Goal: Task Accomplishment & Management: Use online tool/utility

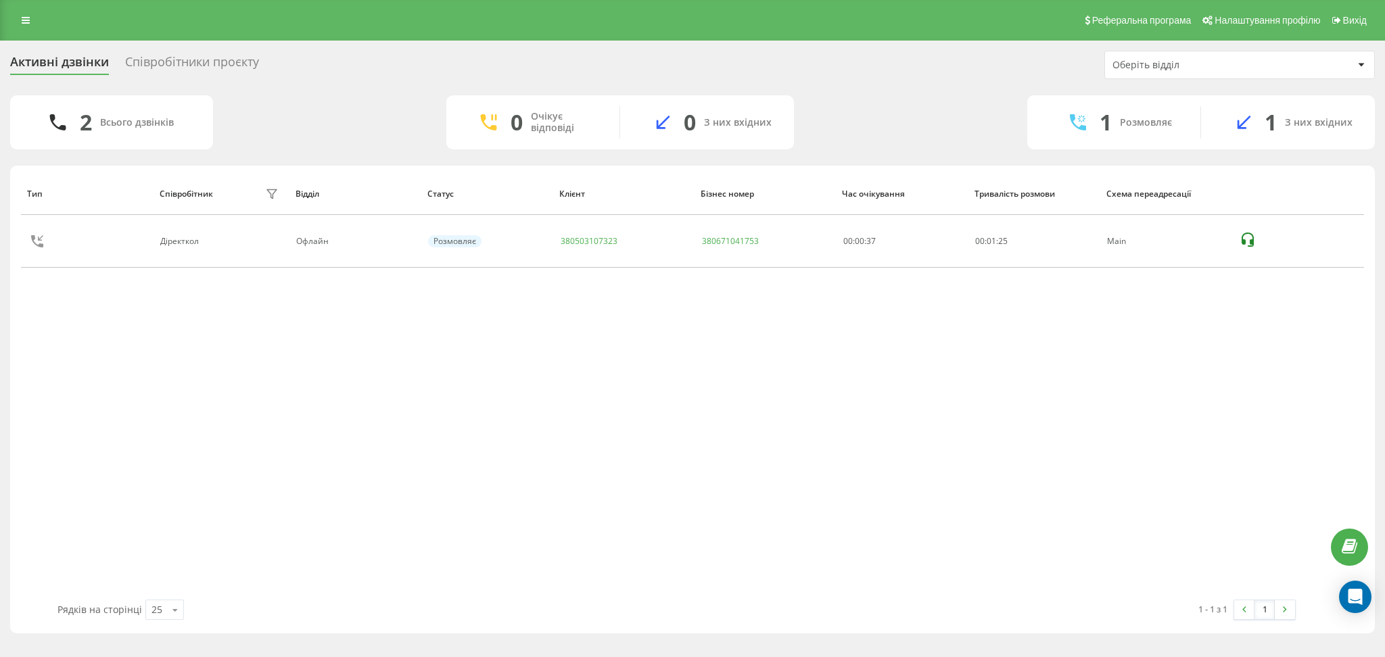
click at [211, 62] on div "Співробітники проєкту" at bounding box center [192, 65] width 134 height 21
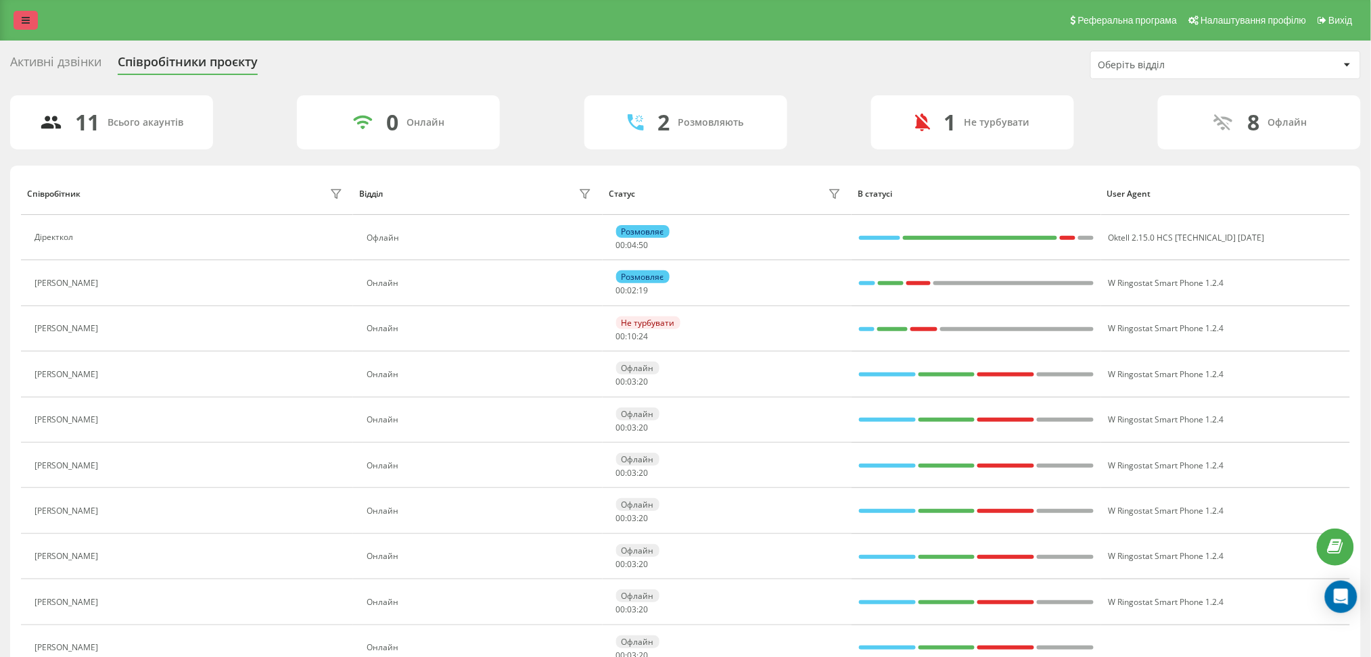
click at [18, 20] on link at bounding box center [26, 20] width 24 height 19
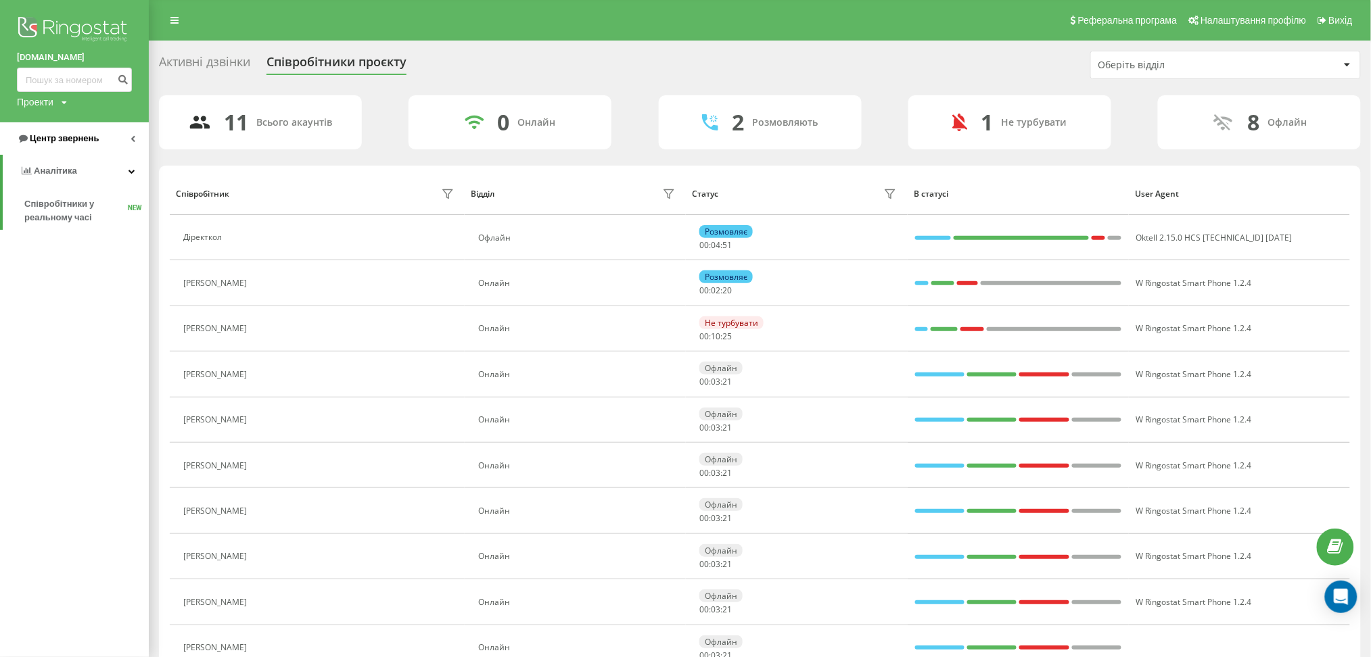
click at [76, 154] on link "Центр звернень" at bounding box center [74, 138] width 149 height 32
click at [77, 228] on span "Звіт про пропущені необроблені дзвінки" at bounding box center [83, 227] width 118 height 27
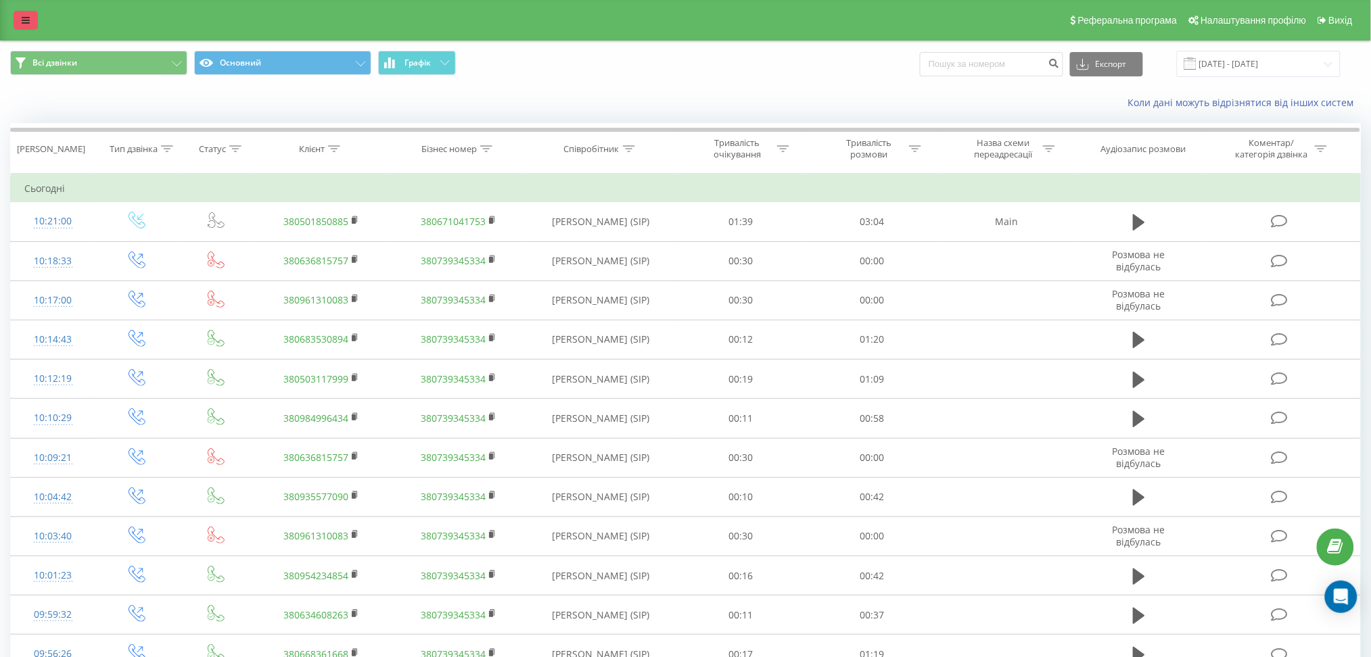
click at [26, 14] on link at bounding box center [26, 20] width 24 height 19
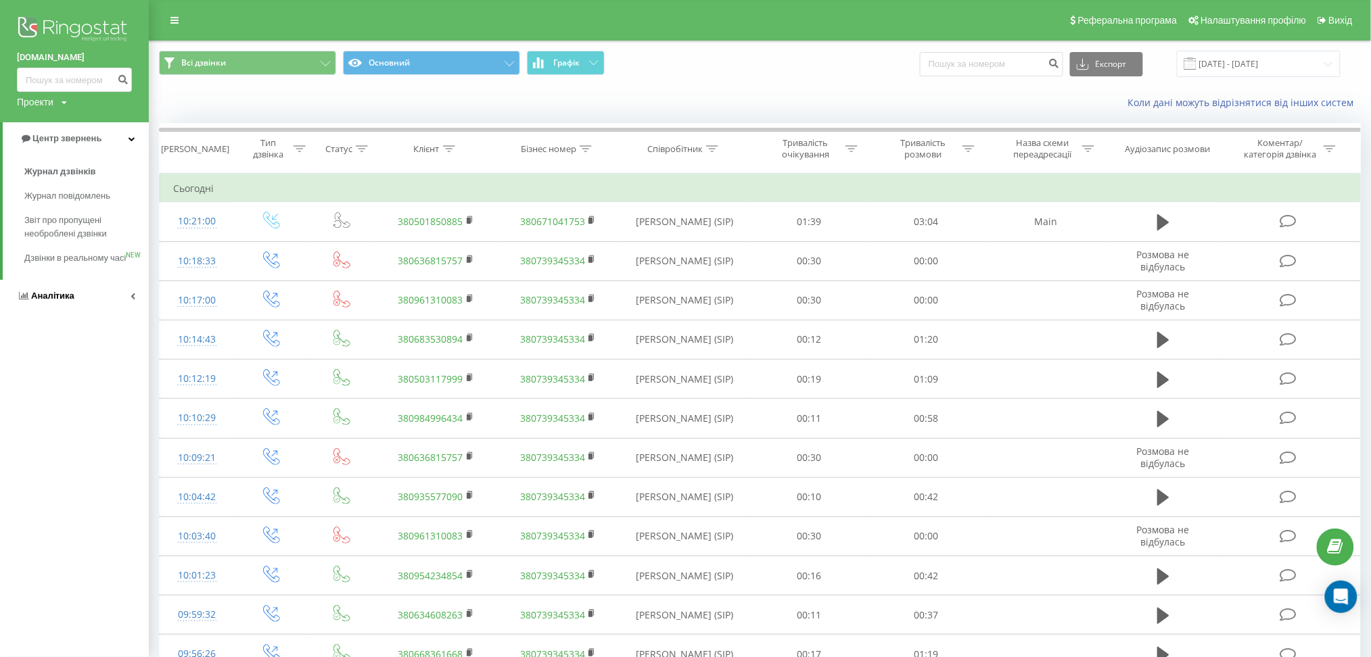
click at [65, 312] on link "Аналiтика" at bounding box center [74, 296] width 149 height 32
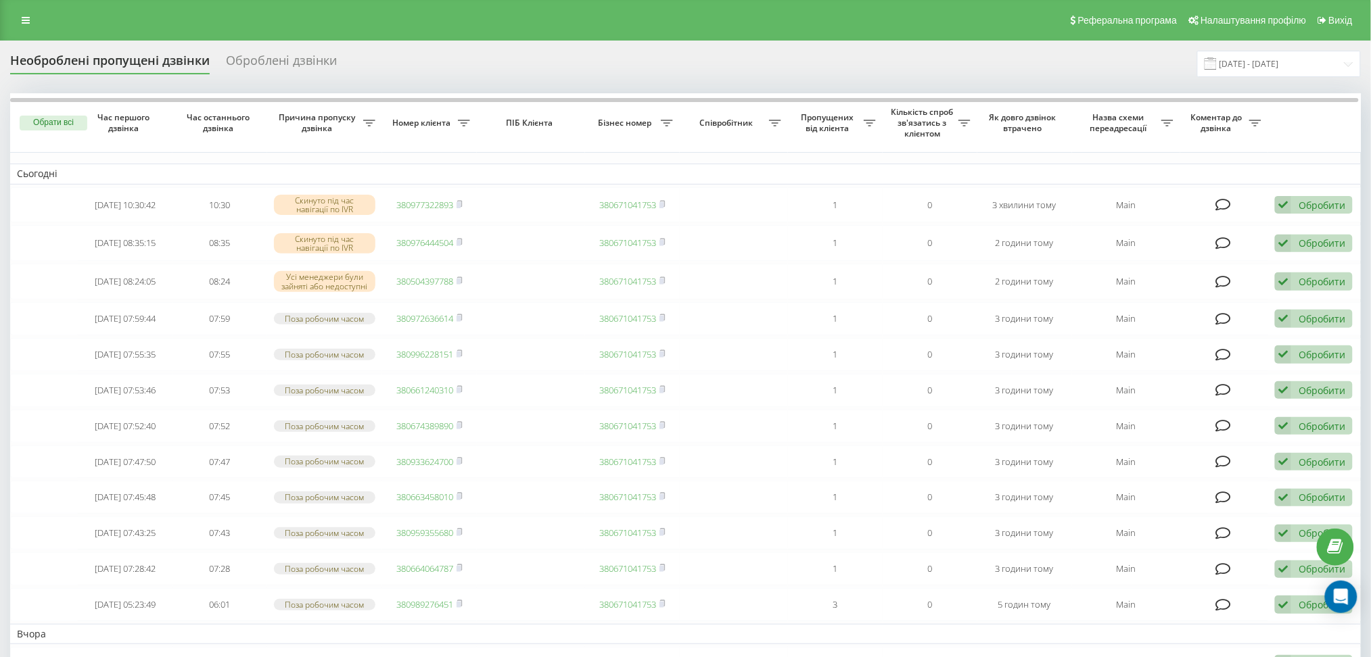
click at [1, 7] on div "Реферальна програма Налаштування профілю Вихід" at bounding box center [685, 20] width 1371 height 41
click at [12, 20] on div "Реферальна програма Налаштування профілю Вихід" at bounding box center [685, 20] width 1371 height 41
click at [28, 24] on icon at bounding box center [26, 20] width 8 height 9
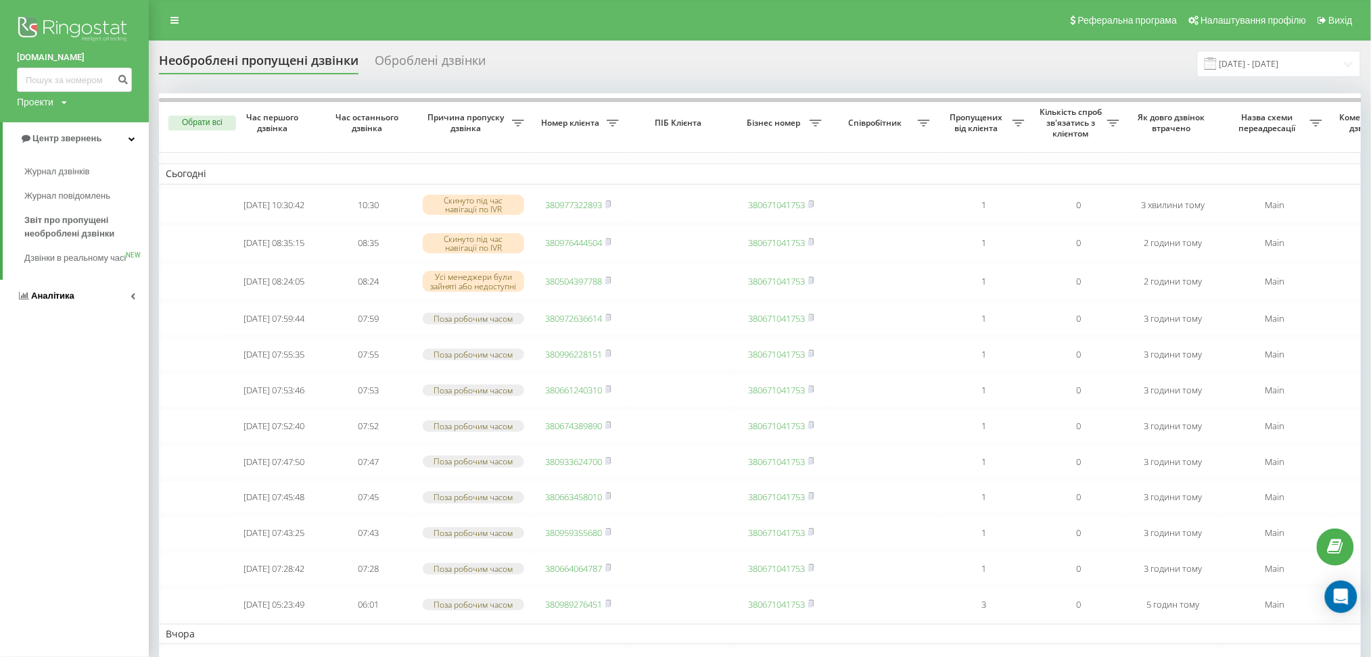
click at [62, 301] on span "Аналiтика" at bounding box center [52, 296] width 43 height 10
click at [65, 230] on link "Співробітники у реальному часі NEW" at bounding box center [86, 211] width 124 height 38
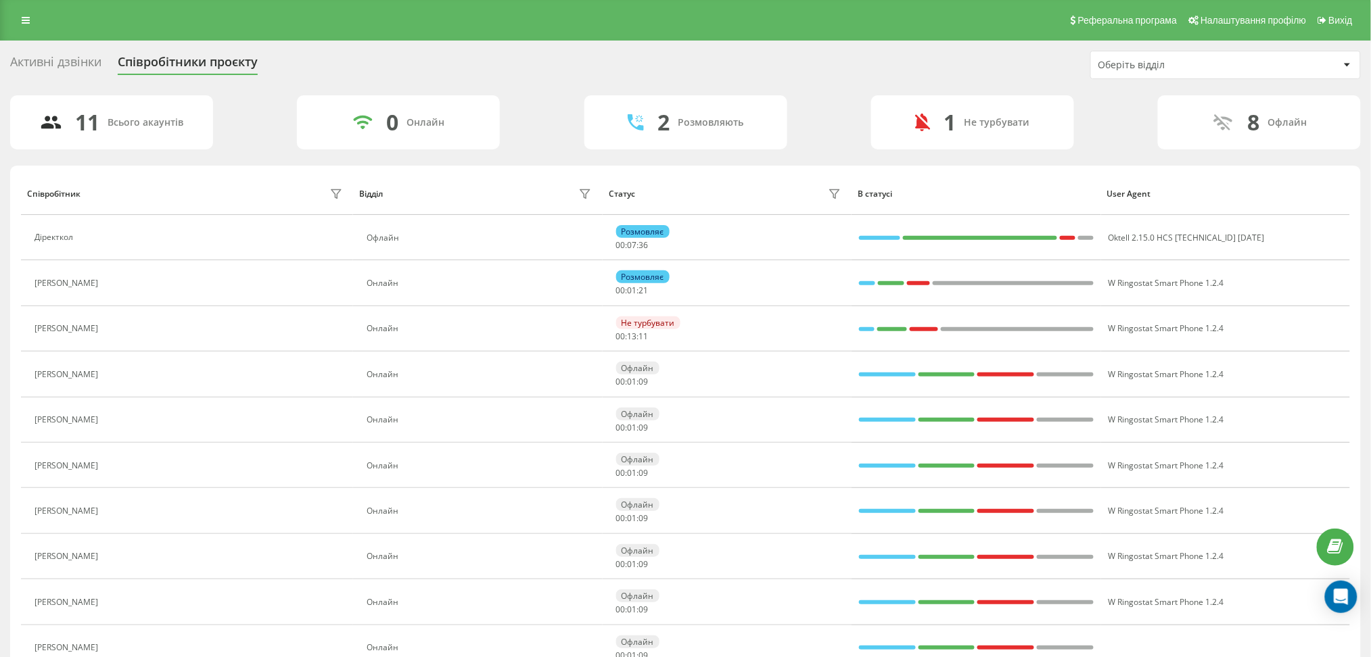
click at [37, 55] on div "Активні дзвінки" at bounding box center [55, 65] width 91 height 21
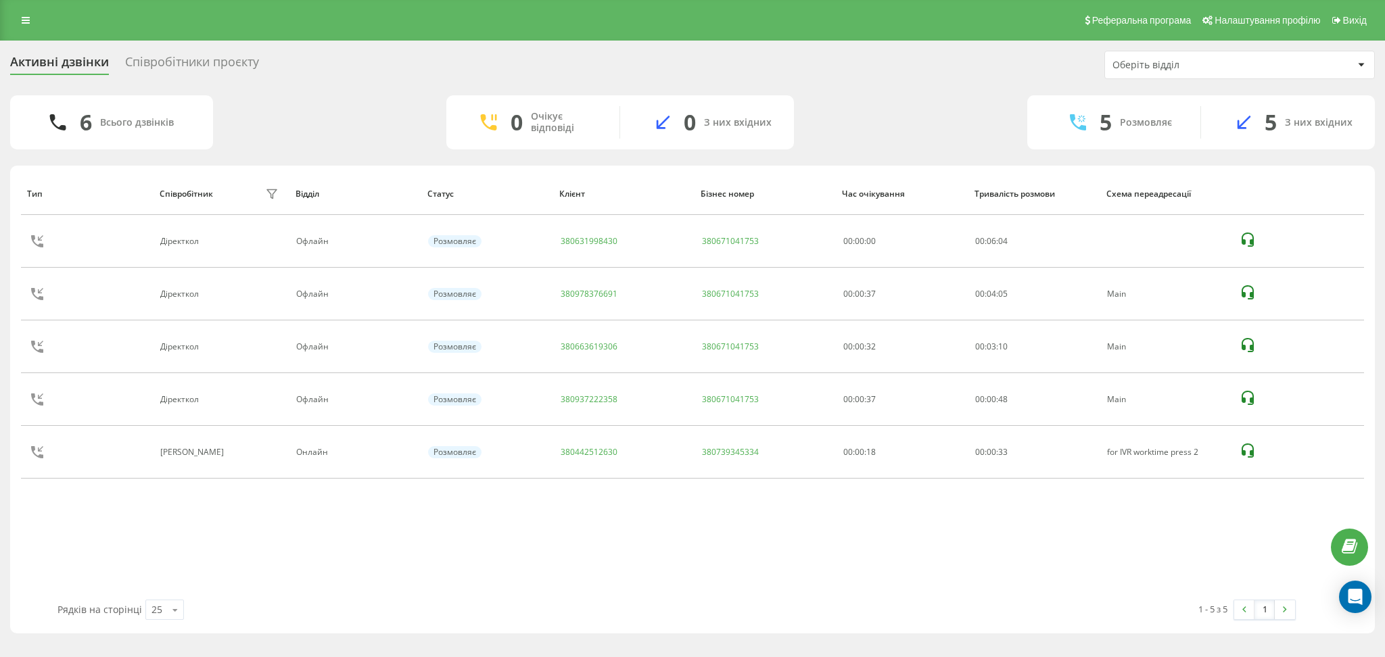
click at [214, 49] on div "Активні дзвінки Співробітники проєкту Оберіть відділ 6 Всього дзвінків 0 Очікує…" at bounding box center [692, 342] width 1385 height 603
click at [214, 51] on div "Активні дзвінки Співробітники проєкту Оберіть відділ" at bounding box center [692, 65] width 1365 height 28
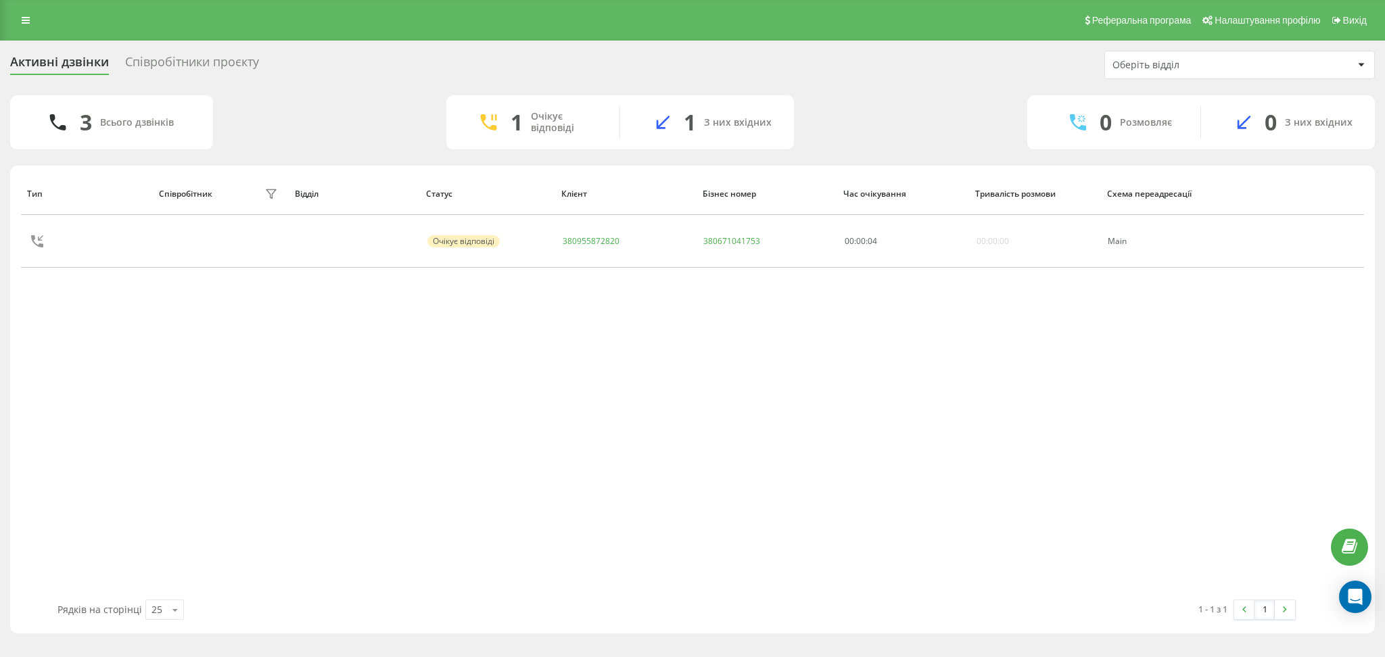
click at [28, 30] on div "Реферальна програма Налаштування профілю Вихід" at bounding box center [692, 20] width 1385 height 41
click at [25, 22] on icon at bounding box center [26, 20] width 8 height 9
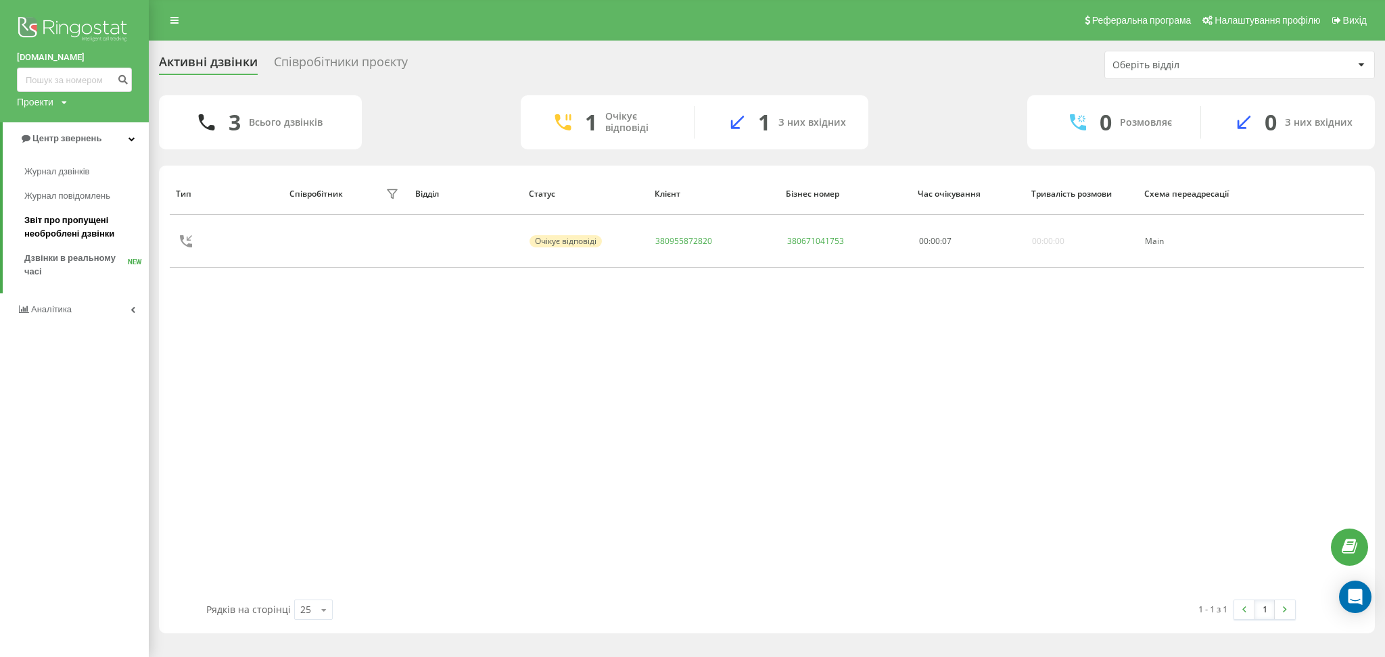
click at [67, 223] on span "Звіт про пропущені необроблені дзвінки" at bounding box center [83, 227] width 118 height 27
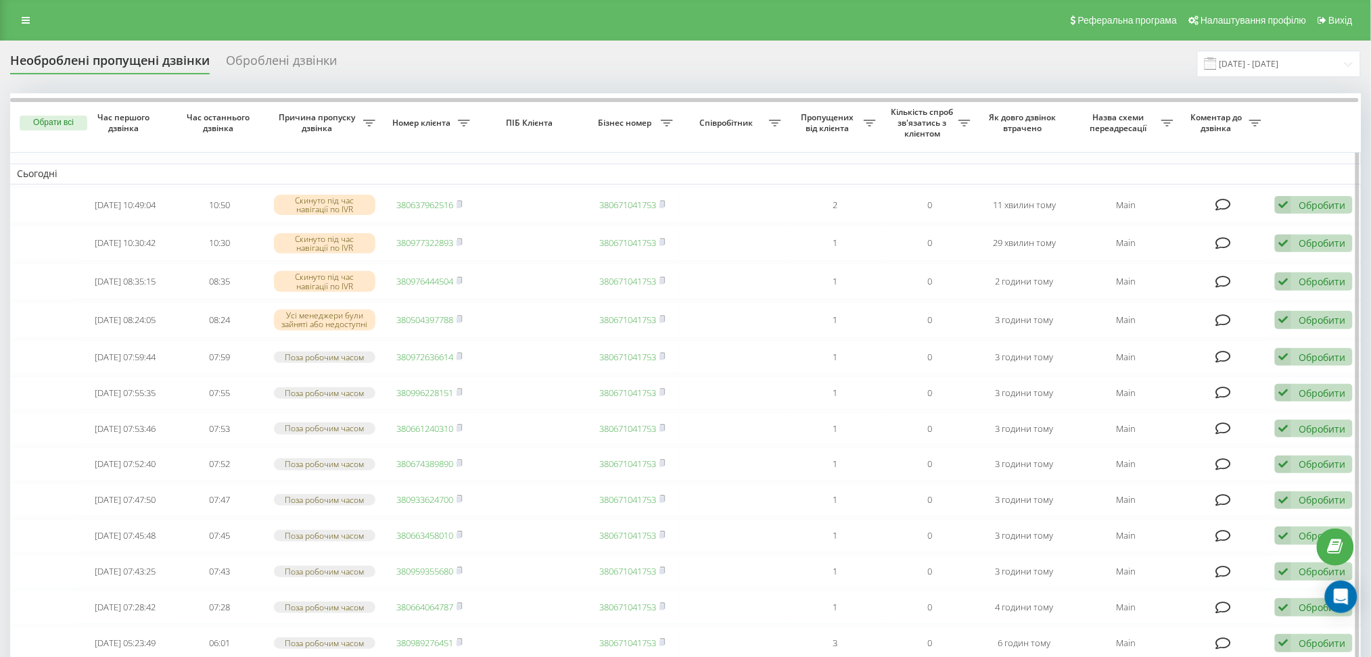
click at [60, 121] on button "Обрати всі" at bounding box center [54, 123] width 68 height 15
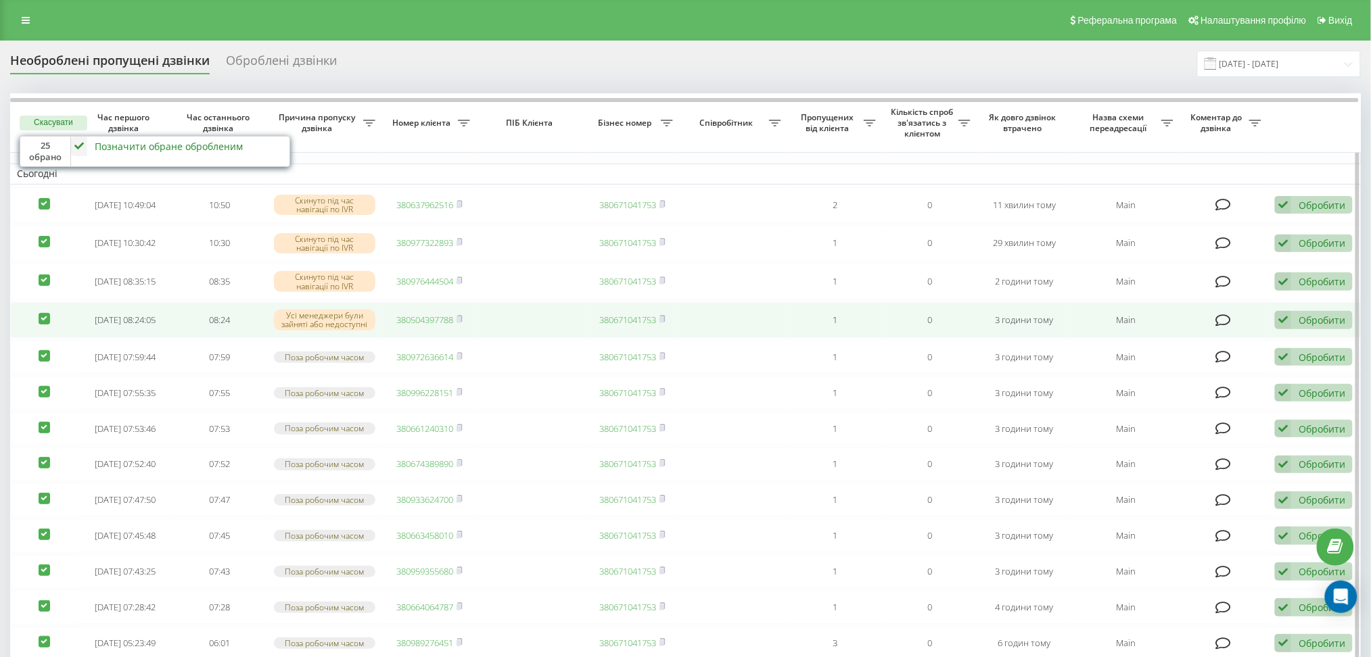
click at [40, 331] on td at bounding box center [44, 320] width 68 height 36
click at [45, 313] on label at bounding box center [44, 313] width 11 height 0
checkbox input "false"
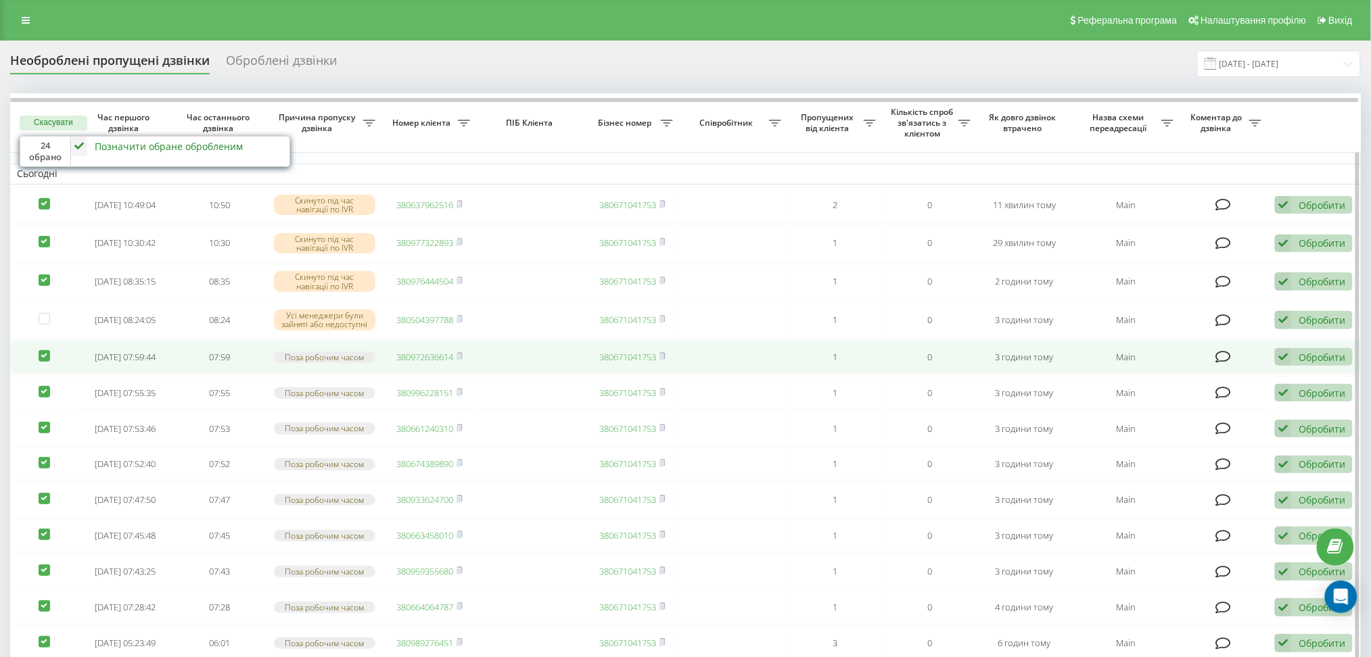
click at [41, 350] on label at bounding box center [44, 350] width 11 height 0
checkbox input "false"
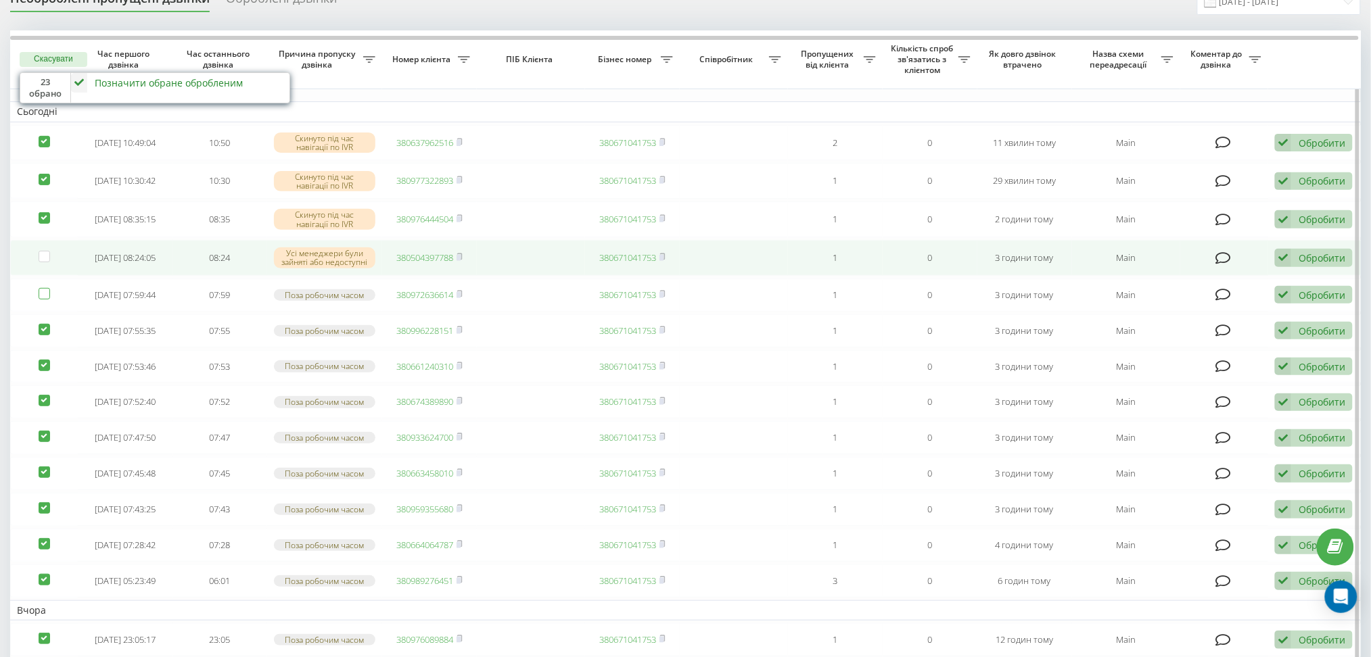
scroll to position [90, 0]
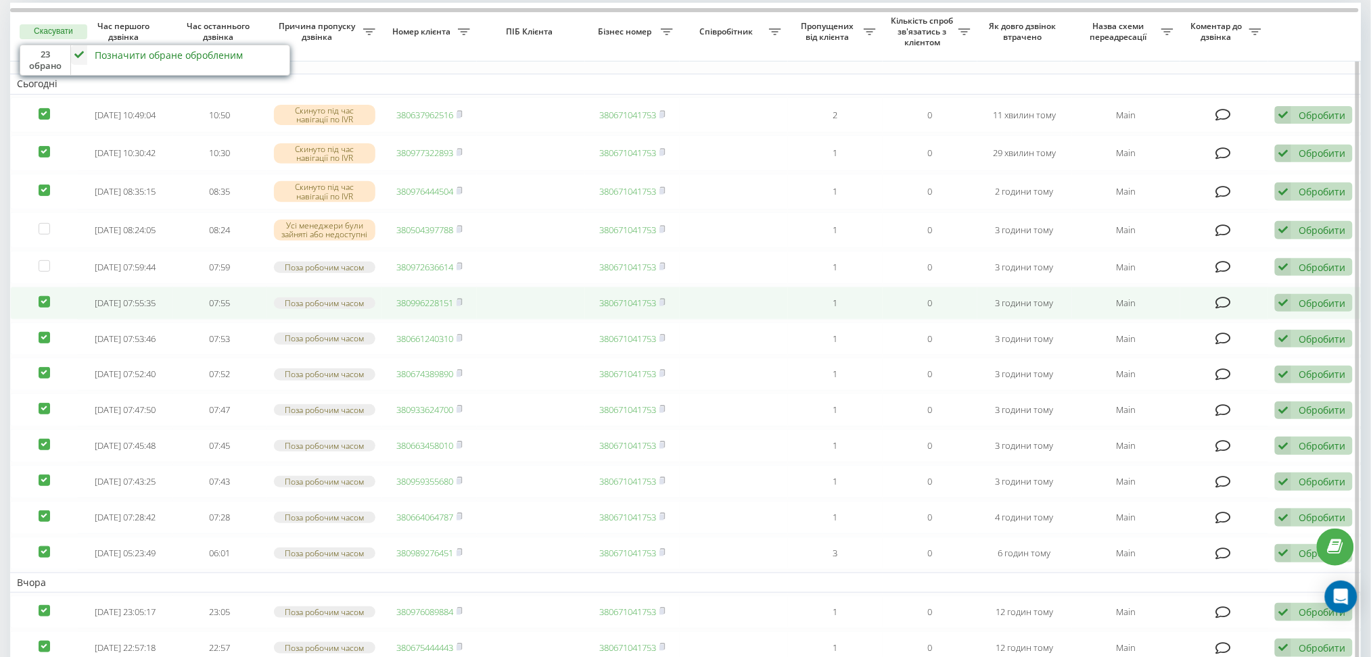
click at [47, 296] on label at bounding box center [44, 296] width 11 height 0
checkbox input "false"
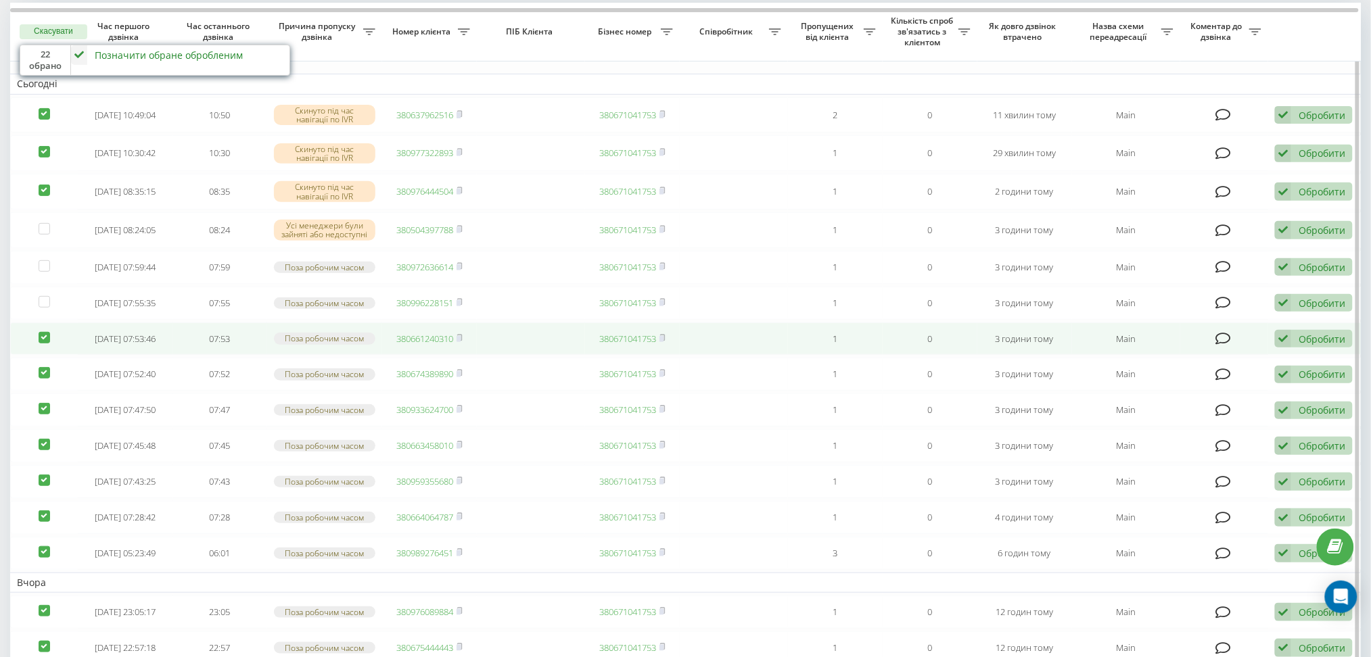
click at [40, 332] on label at bounding box center [44, 332] width 11 height 0
checkbox input "false"
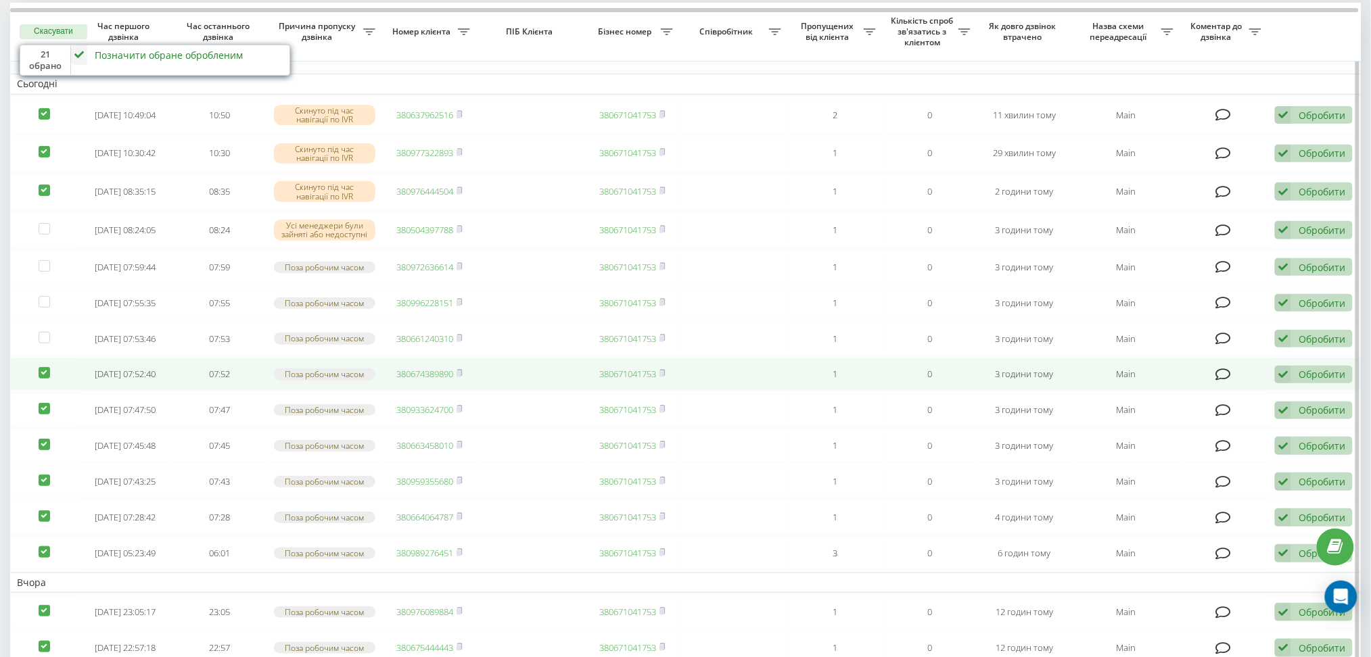
click at [45, 367] on label at bounding box center [44, 367] width 11 height 0
checkbox input "false"
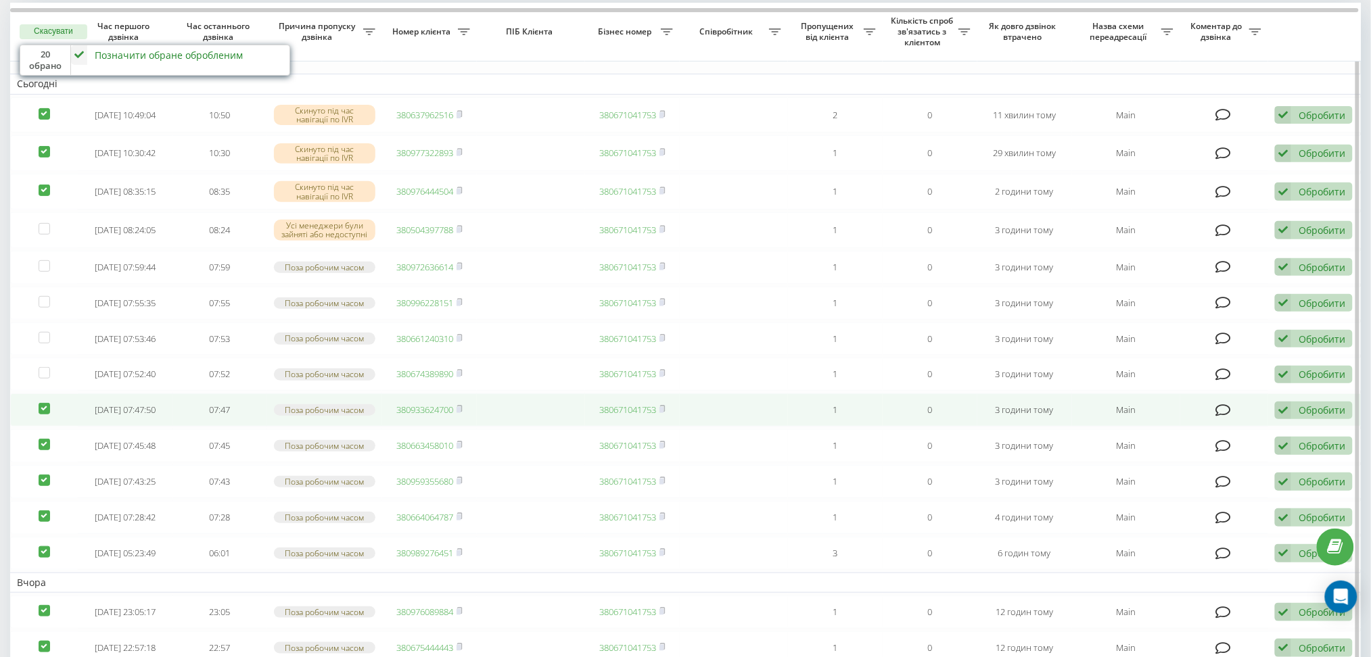
click at [43, 403] on label at bounding box center [44, 403] width 11 height 0
checkbox input "false"
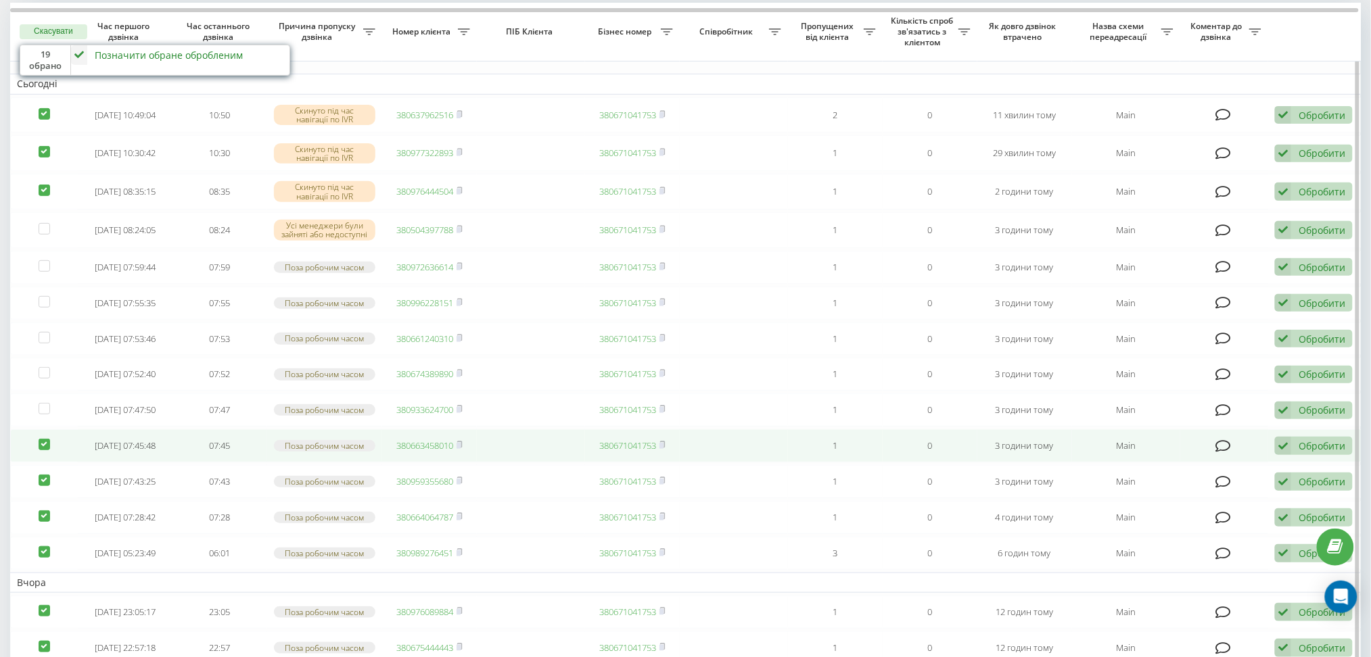
click at [40, 439] on label at bounding box center [44, 439] width 11 height 0
checkbox input "false"
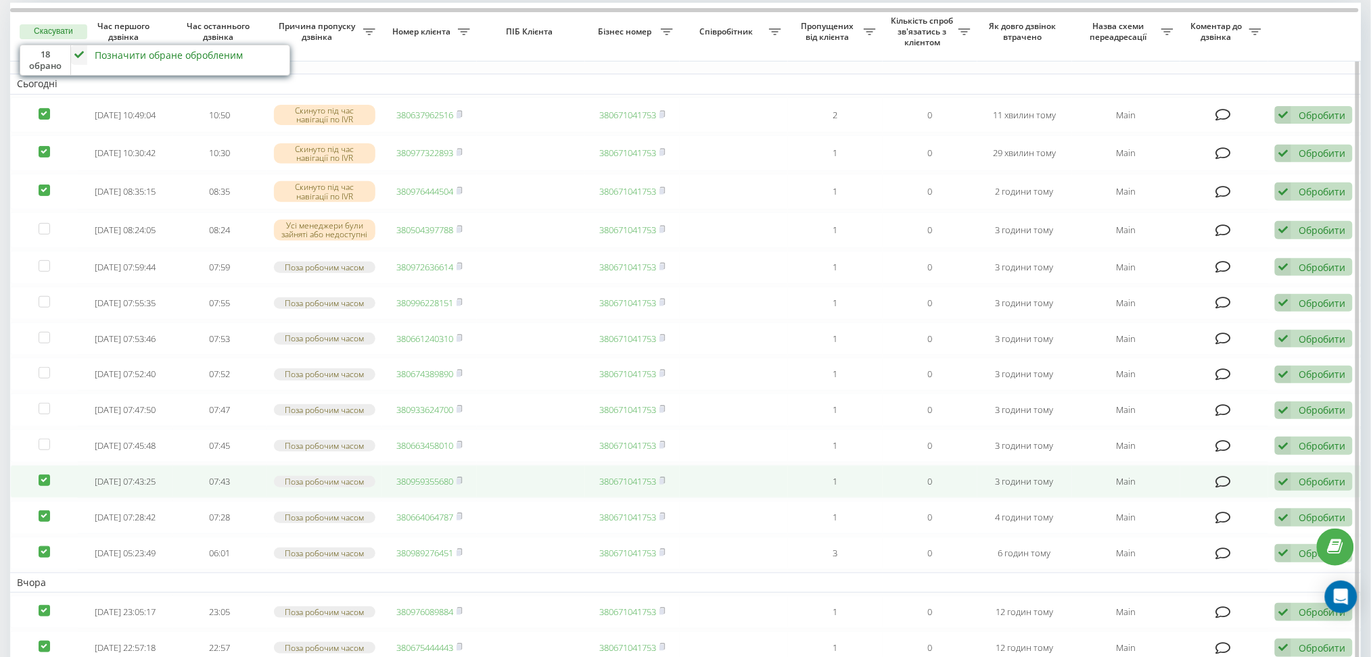
click at [42, 475] on label at bounding box center [44, 475] width 11 height 0
checkbox input "false"
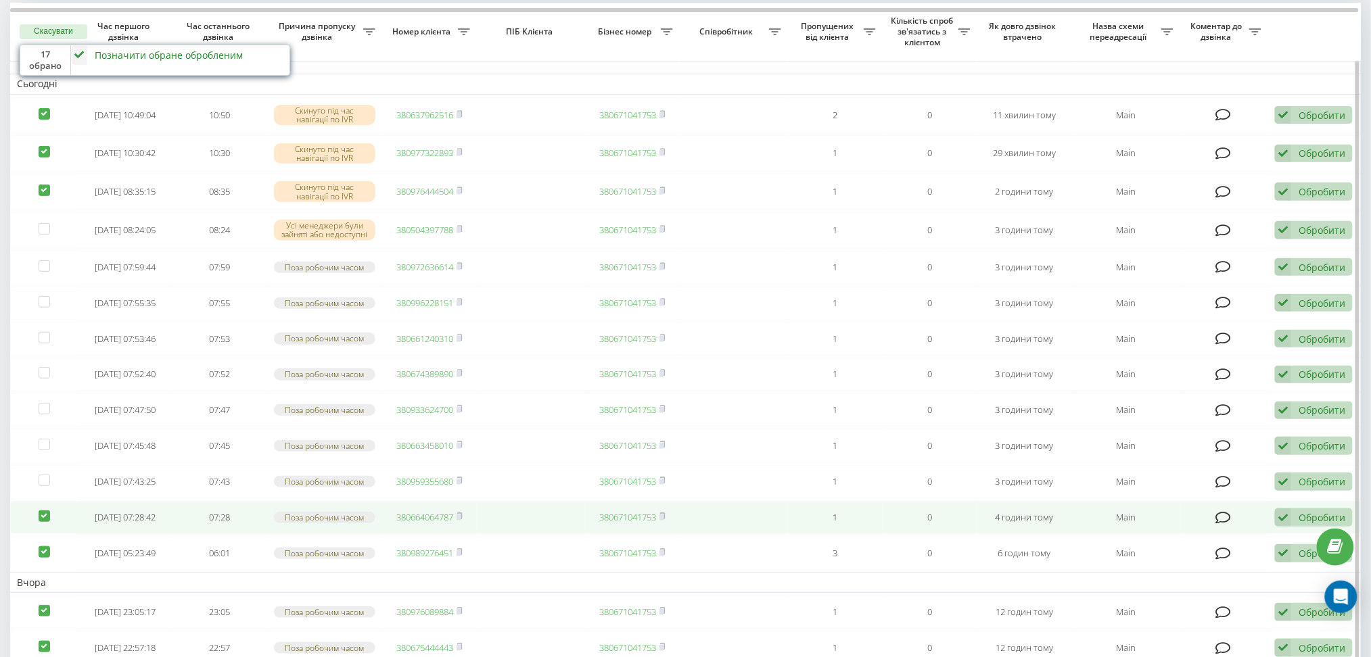
click at [45, 511] on label at bounding box center [44, 511] width 11 height 0
checkbox input "false"
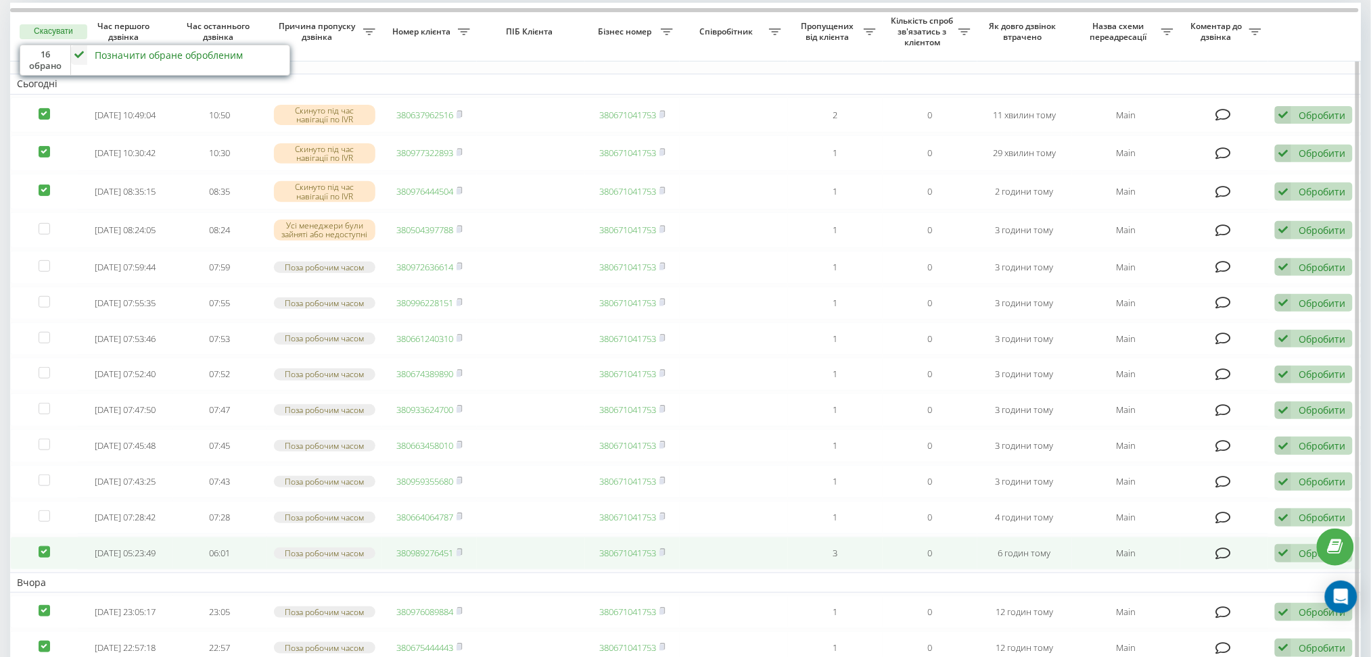
click at [45, 546] on label at bounding box center [44, 546] width 11 height 0
checkbox input "false"
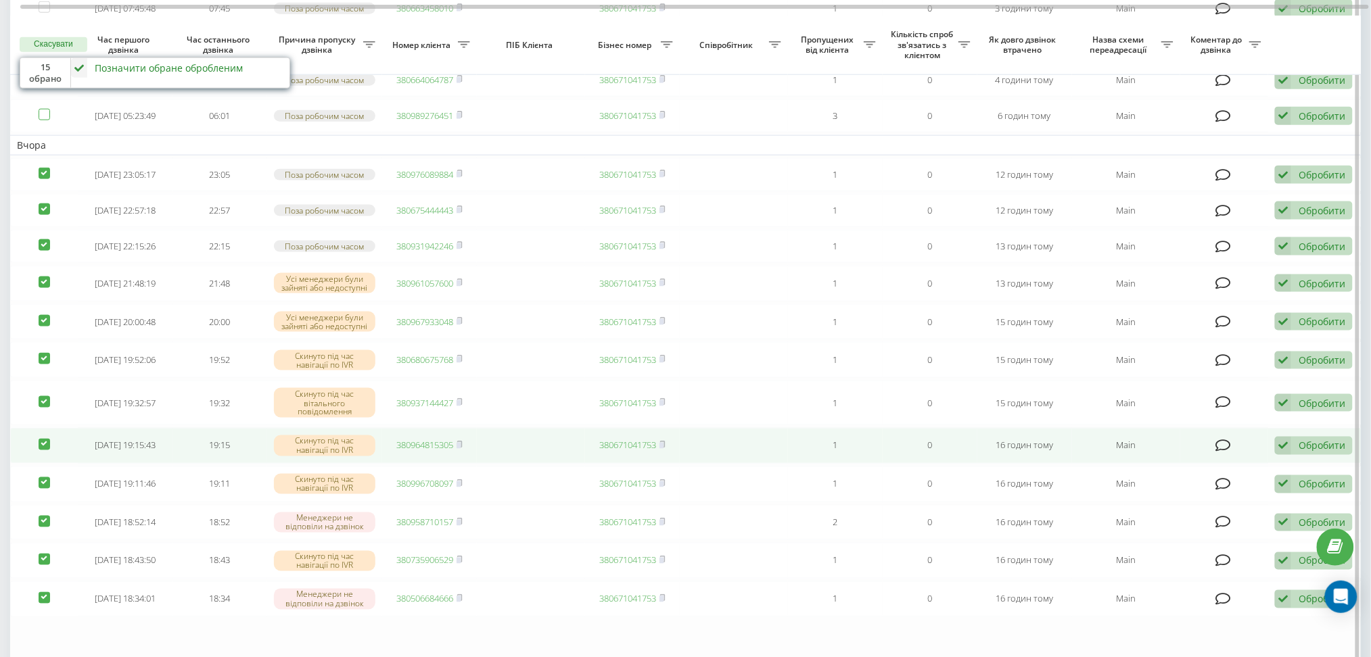
scroll to position [541, 0]
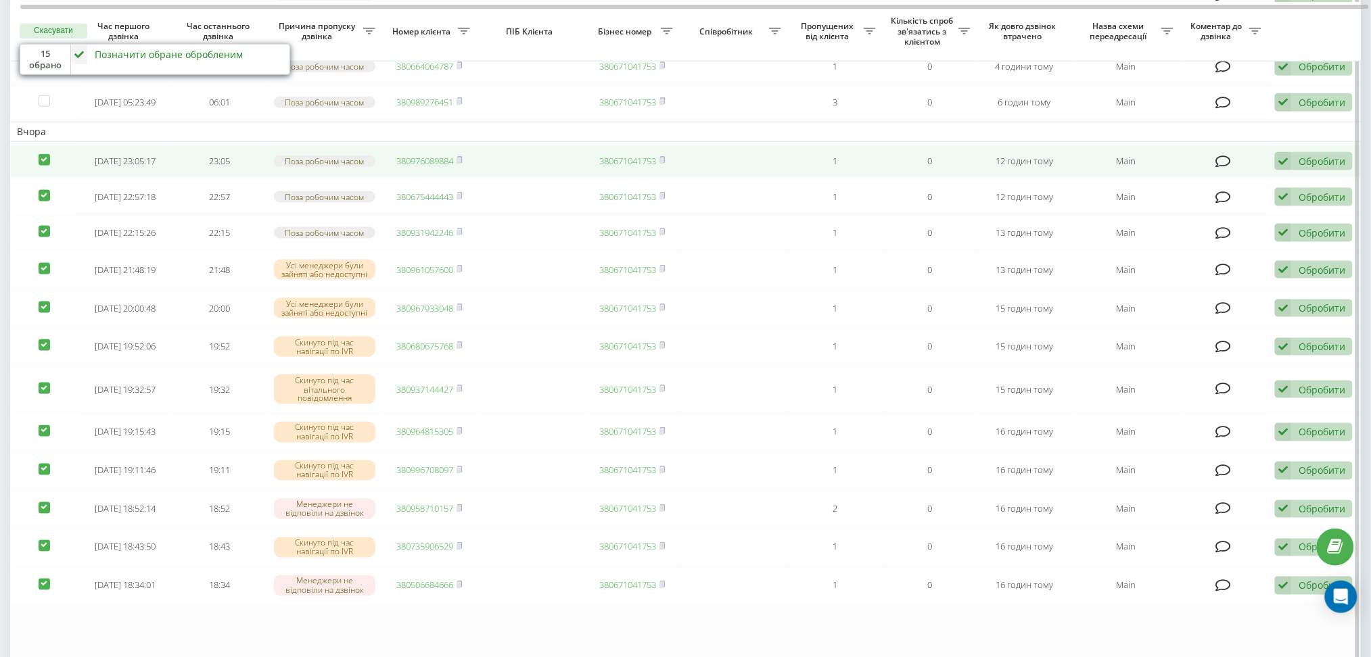
click at [42, 178] on td at bounding box center [44, 161] width 68 height 33
click at [40, 154] on label at bounding box center [44, 154] width 11 height 0
checkbox input "false"
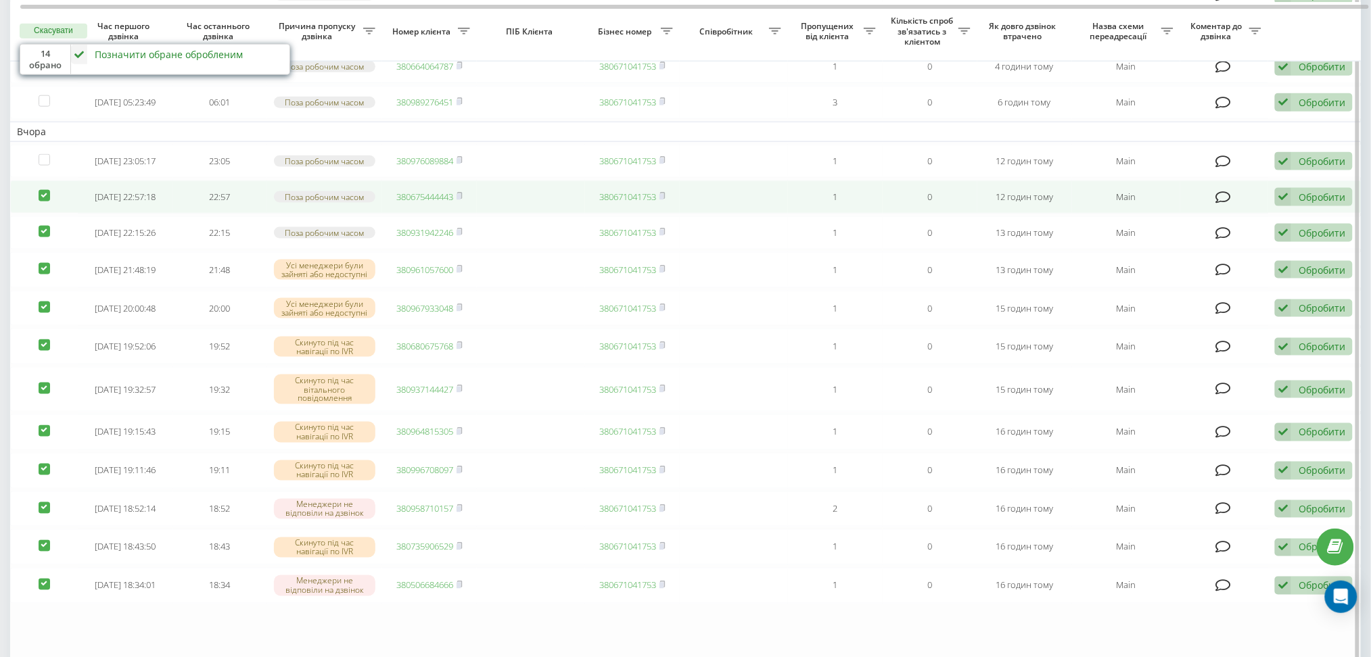
click at [45, 214] on td at bounding box center [44, 197] width 68 height 33
click at [45, 190] on label at bounding box center [44, 190] width 11 height 0
checkbox input "false"
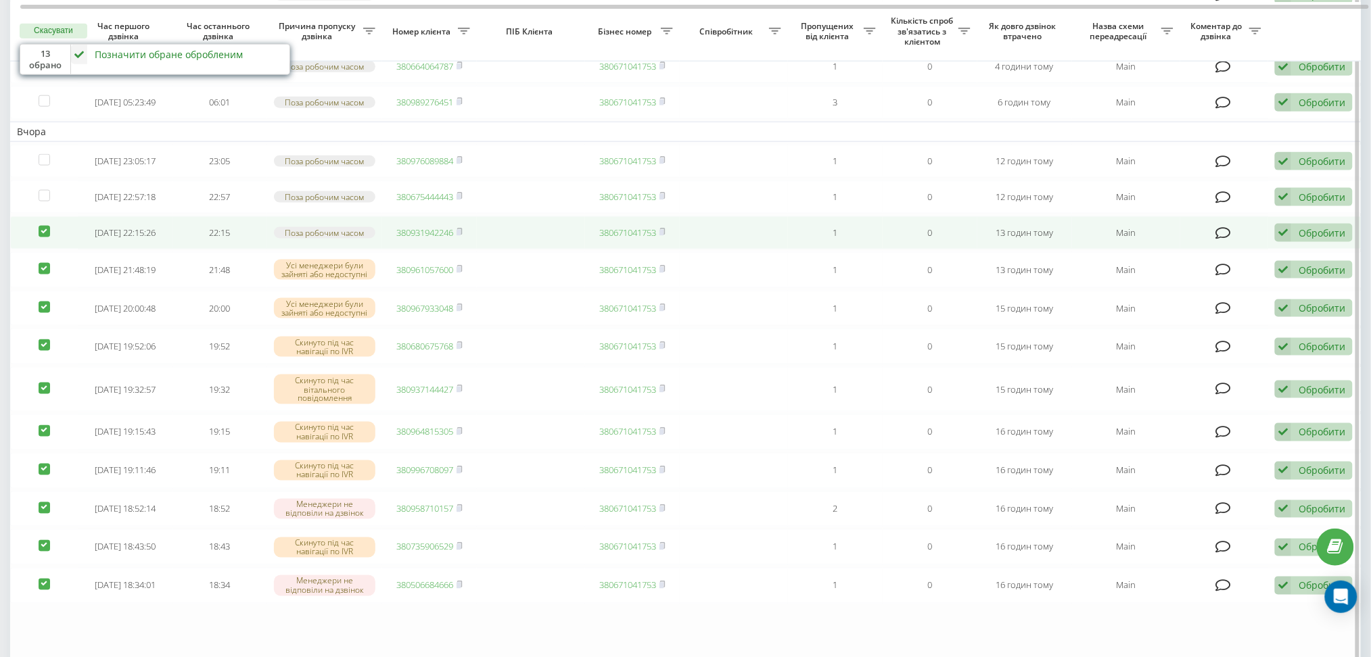
click at [42, 226] on label at bounding box center [44, 226] width 11 height 0
checkbox input "false"
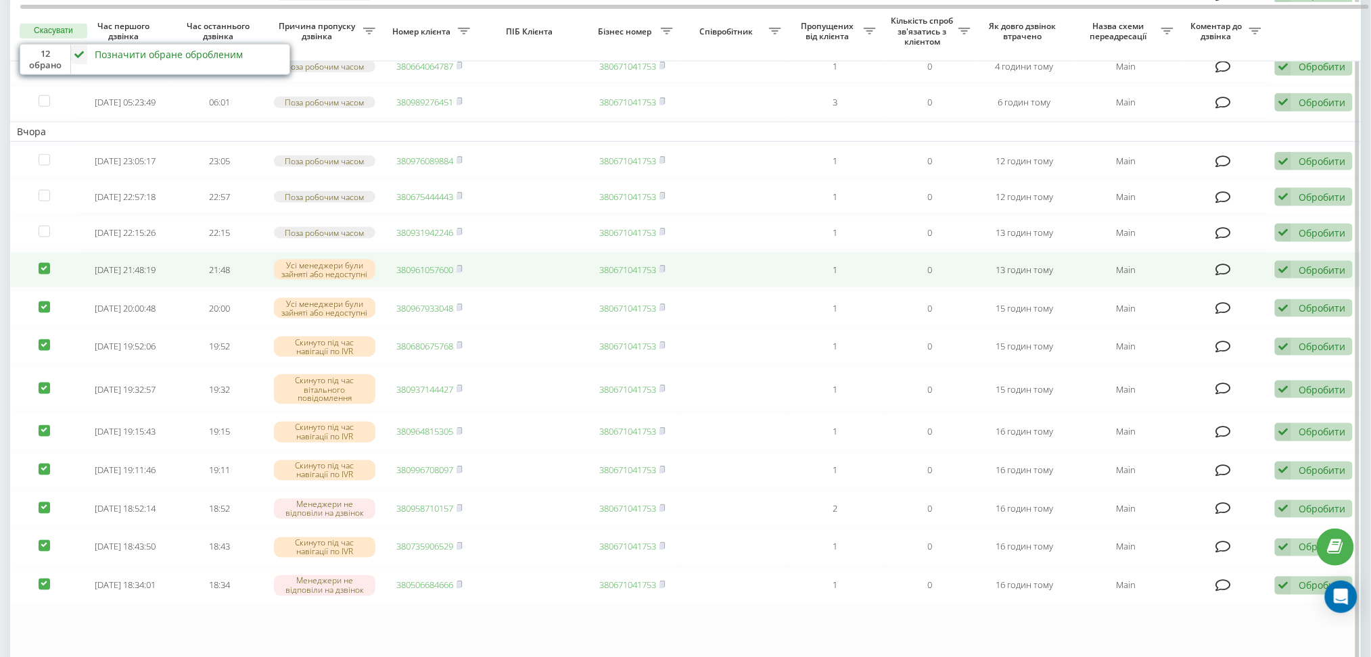
click at [39, 263] on label at bounding box center [44, 263] width 11 height 0
checkbox input "false"
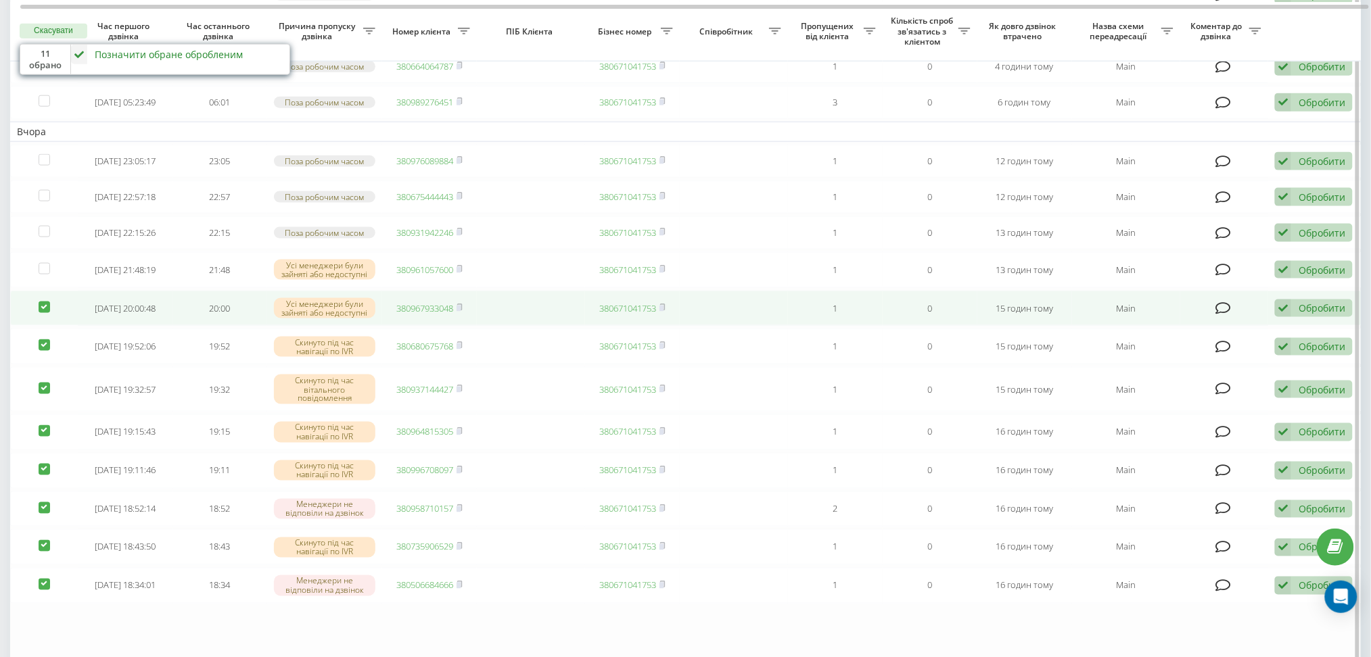
click at [43, 302] on label at bounding box center [44, 302] width 11 height 0
checkbox input "false"
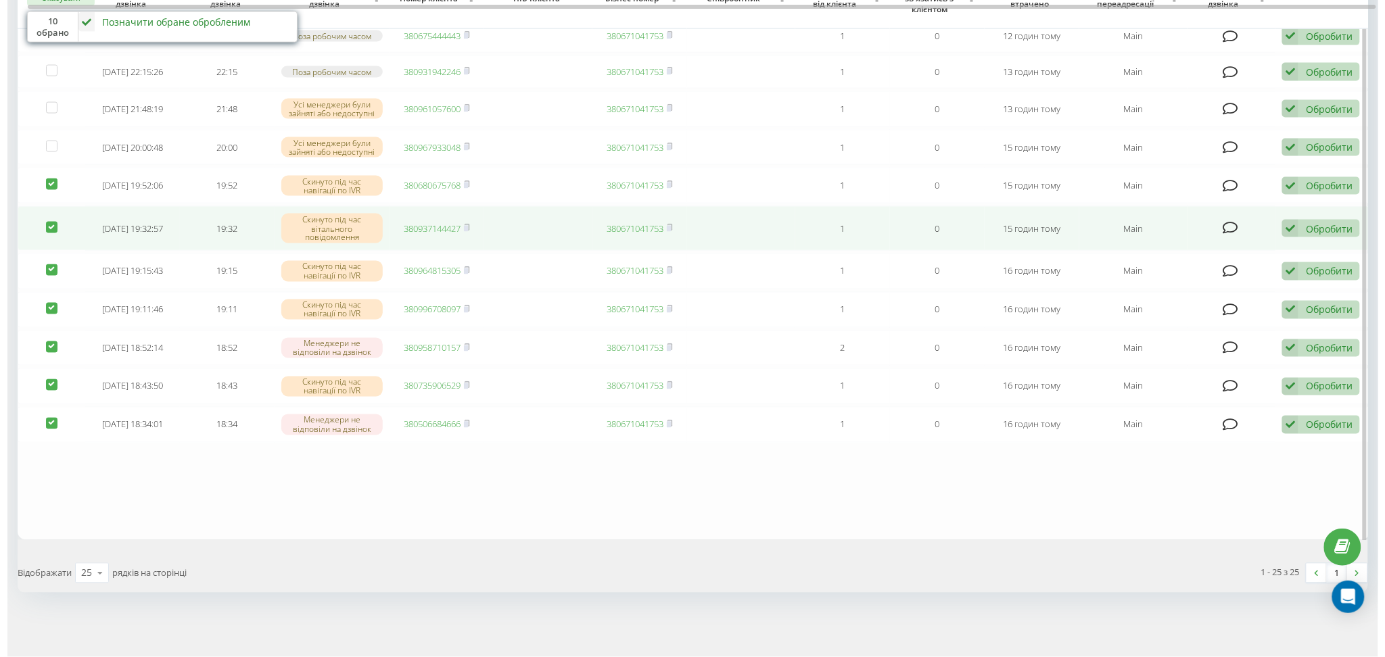
scroll to position [721, 0]
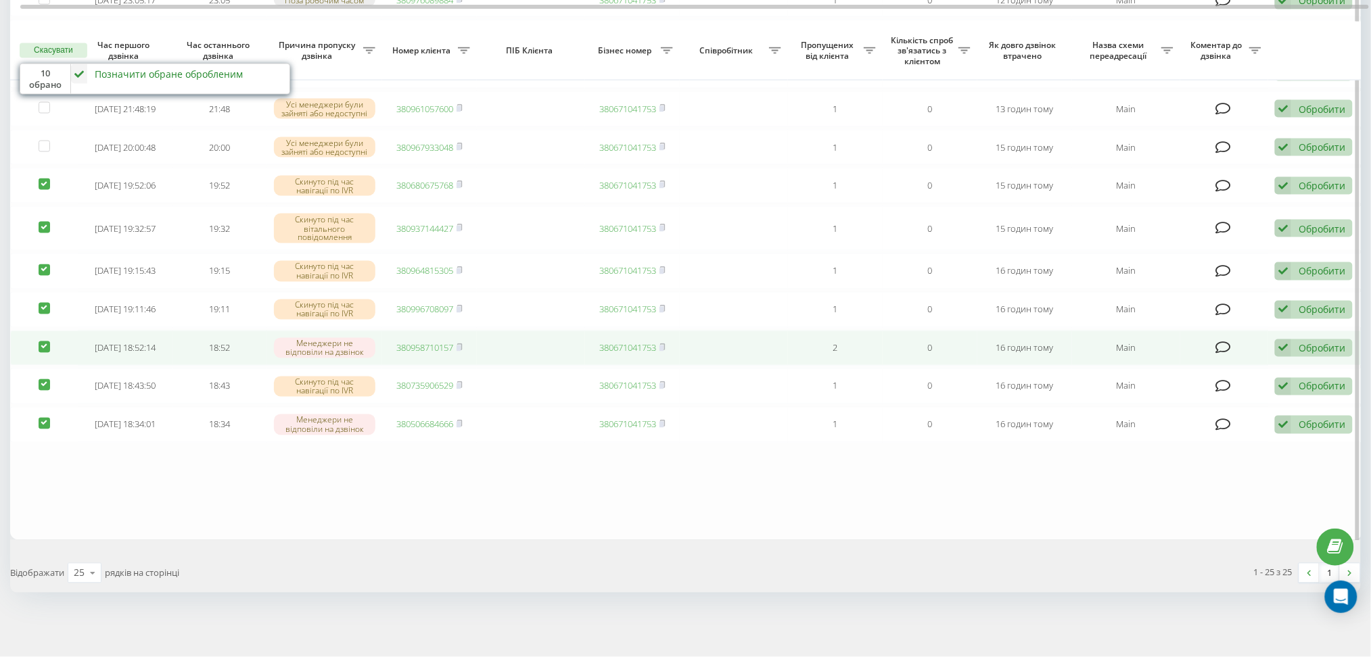
click at [41, 342] on label at bounding box center [44, 342] width 11 height 0
checkbox input "false"
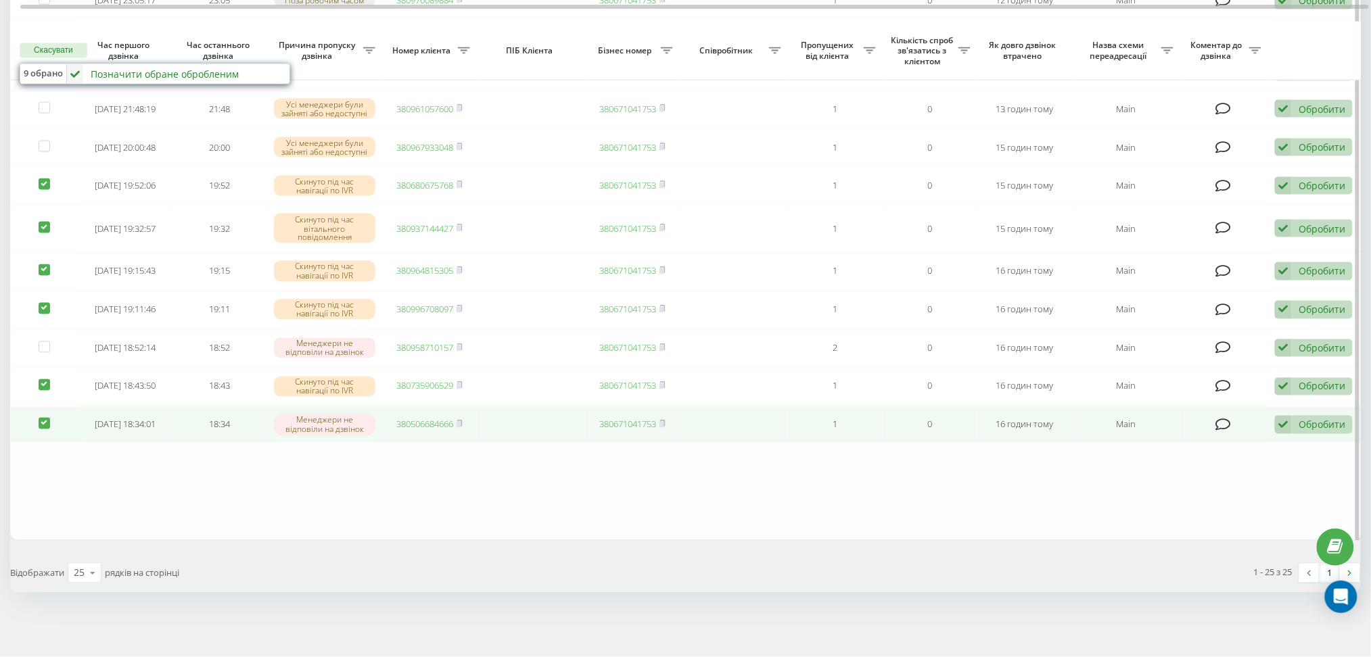
click at [40, 418] on label at bounding box center [44, 418] width 11 height 0
checkbox input "false"
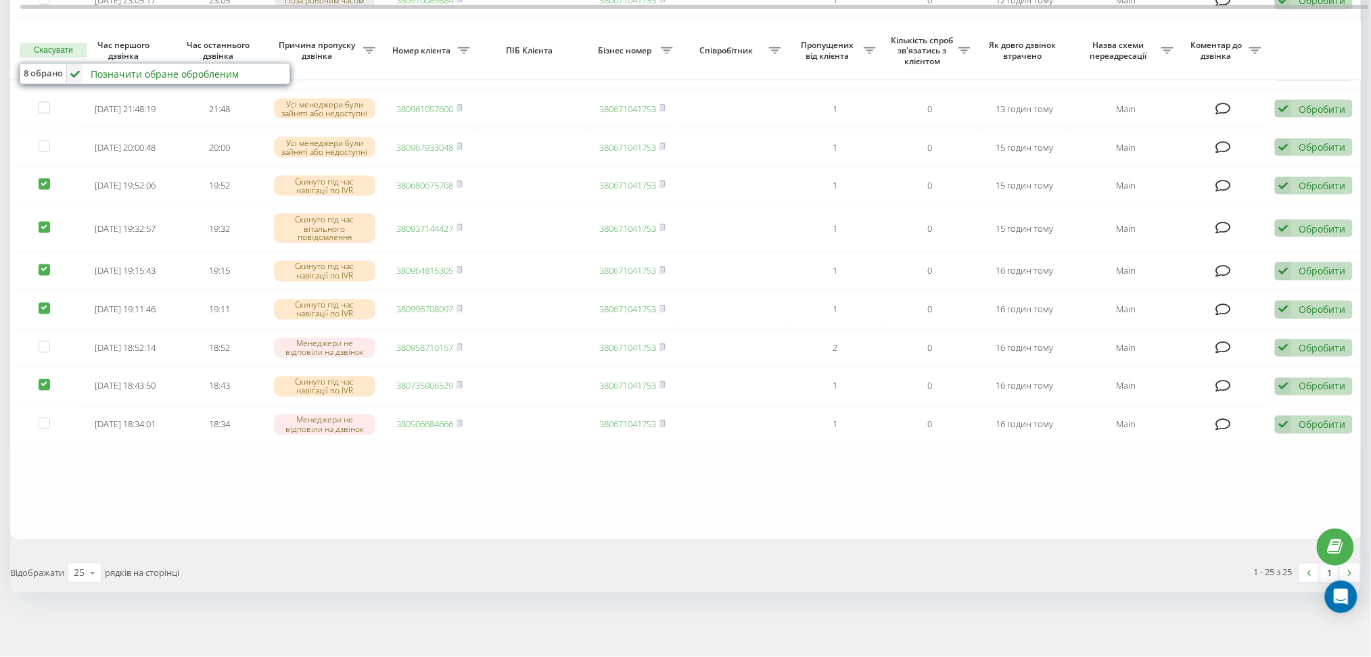
click at [170, 68] on div "Позначити обране обробленим" at bounding box center [165, 74] width 148 height 13
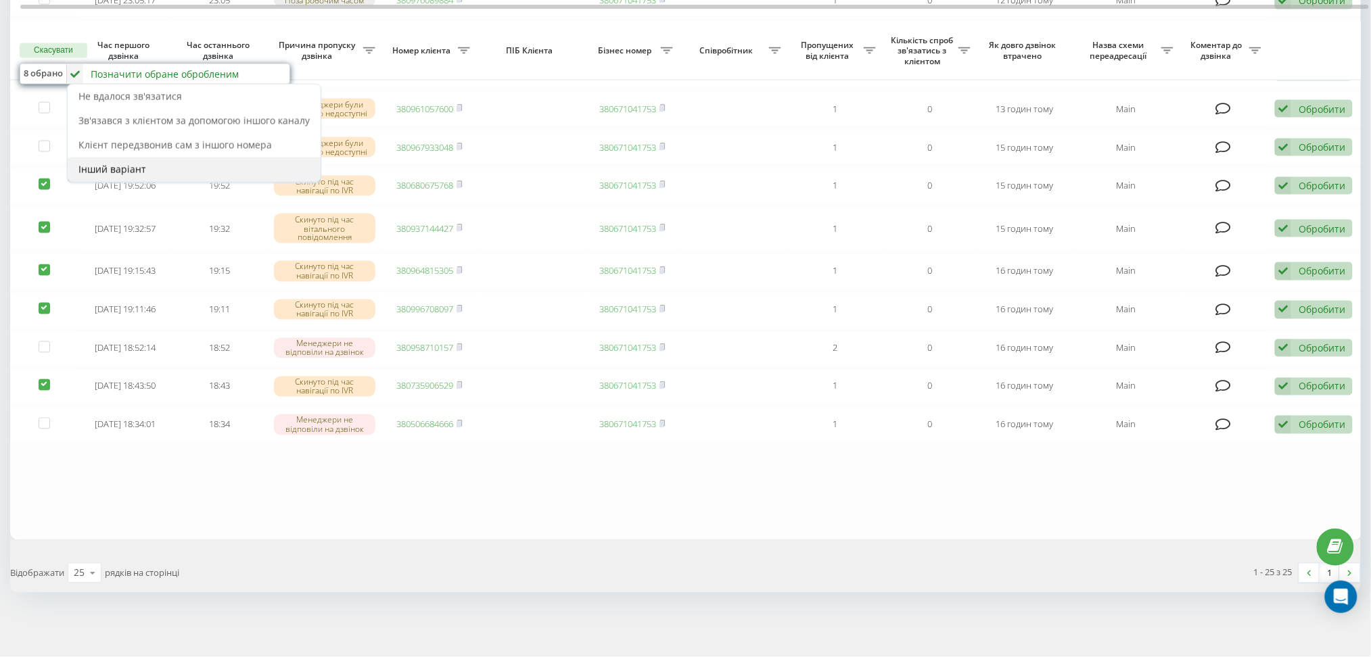
click at [209, 158] on div "Інший варіант" at bounding box center [194, 170] width 253 height 24
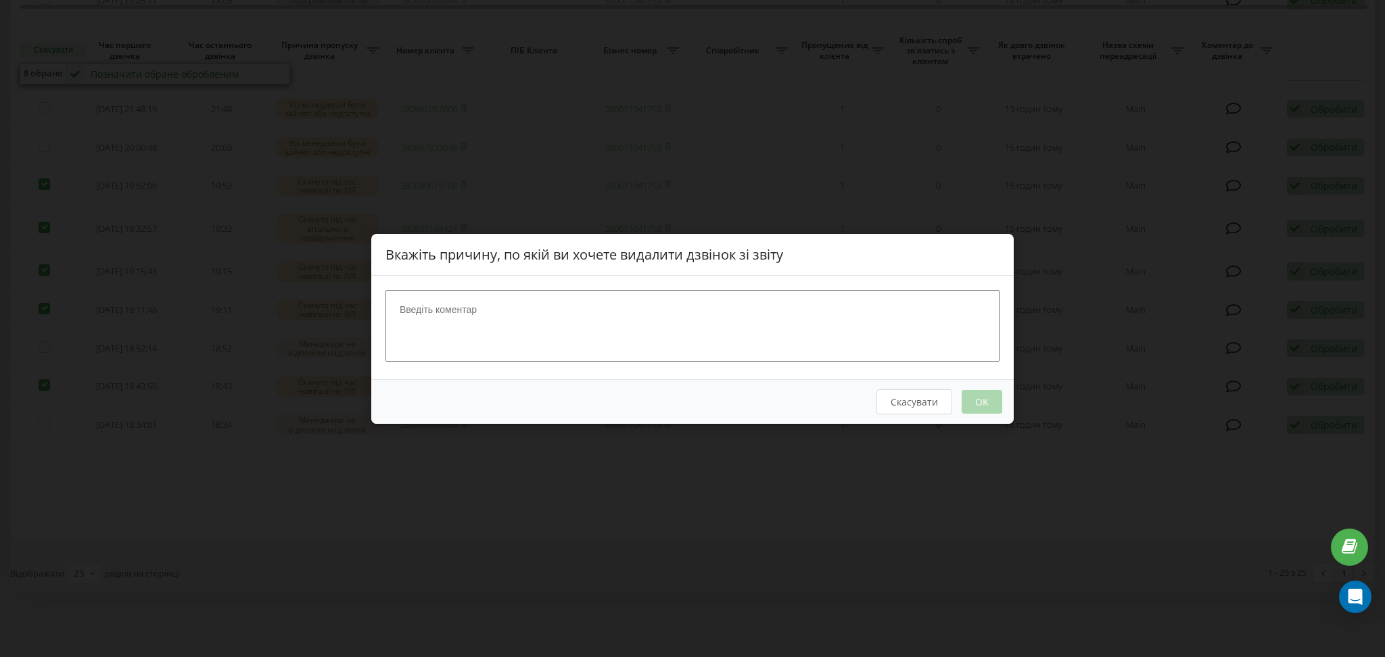
click at [534, 307] on textarea at bounding box center [693, 325] width 614 height 72
type textarea "Не цільовий дзвінок"
click at [990, 404] on button "OK" at bounding box center [982, 402] width 41 height 24
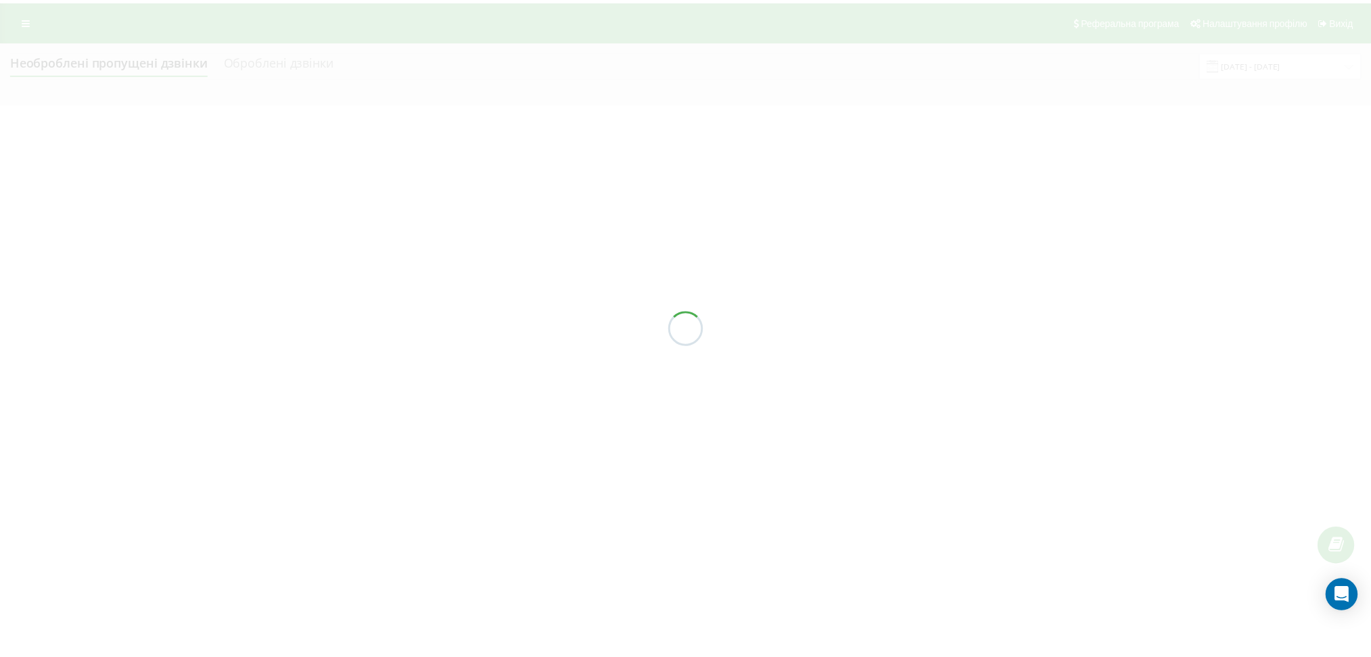
scroll to position [0, 0]
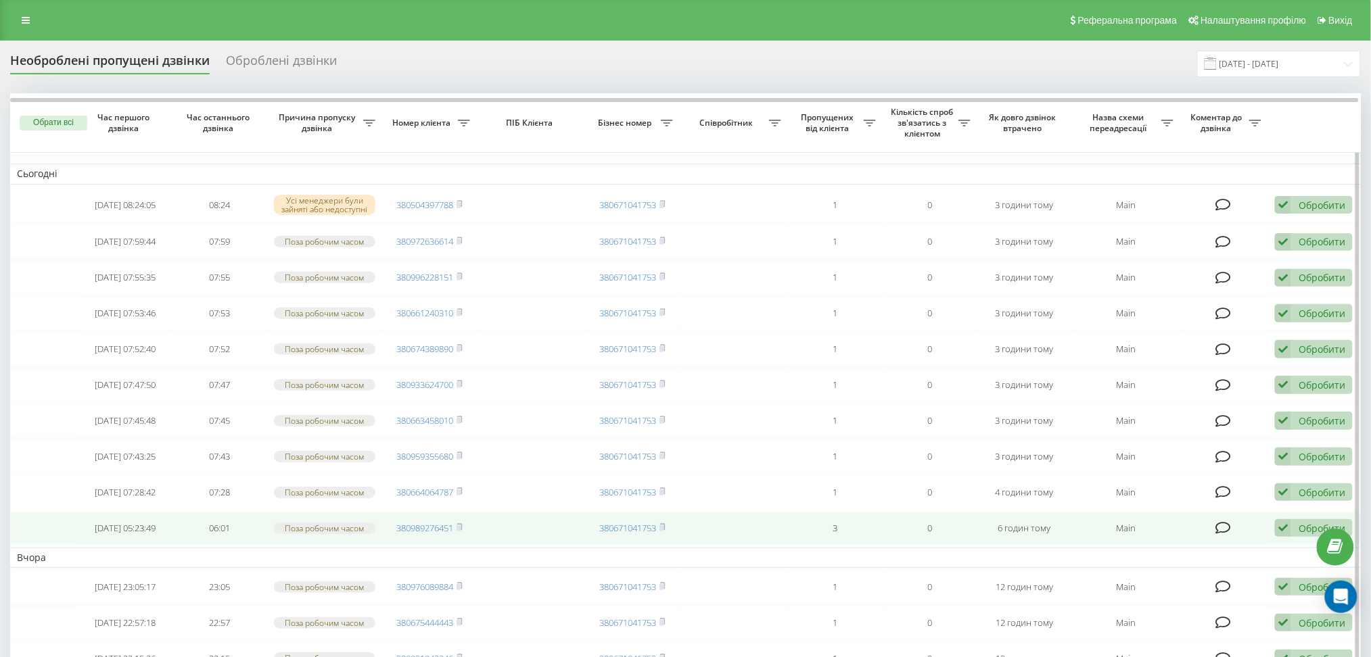
click at [912, 545] on td "0" at bounding box center [930, 528] width 95 height 33
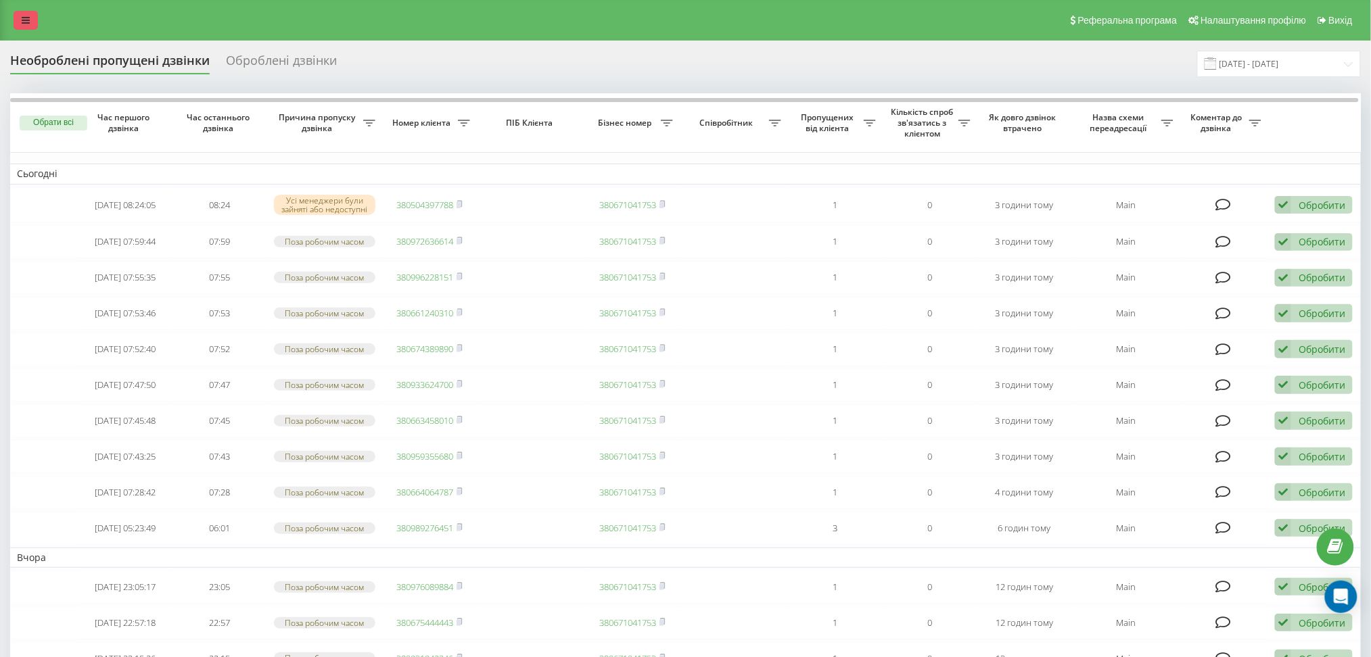
click at [35, 15] on link at bounding box center [26, 20] width 24 height 19
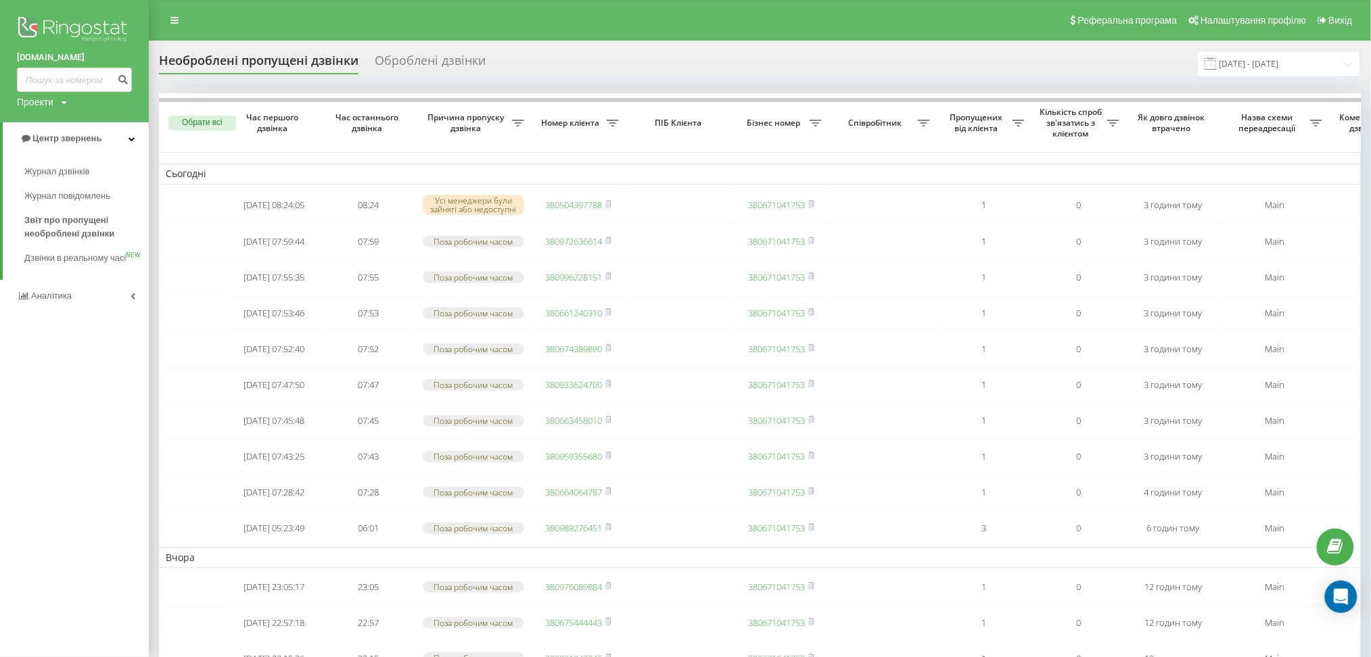
click at [34, 303] on link "Аналiтика" at bounding box center [74, 296] width 149 height 32
click at [71, 198] on span "Співробітники у реальному часі" at bounding box center [75, 210] width 103 height 27
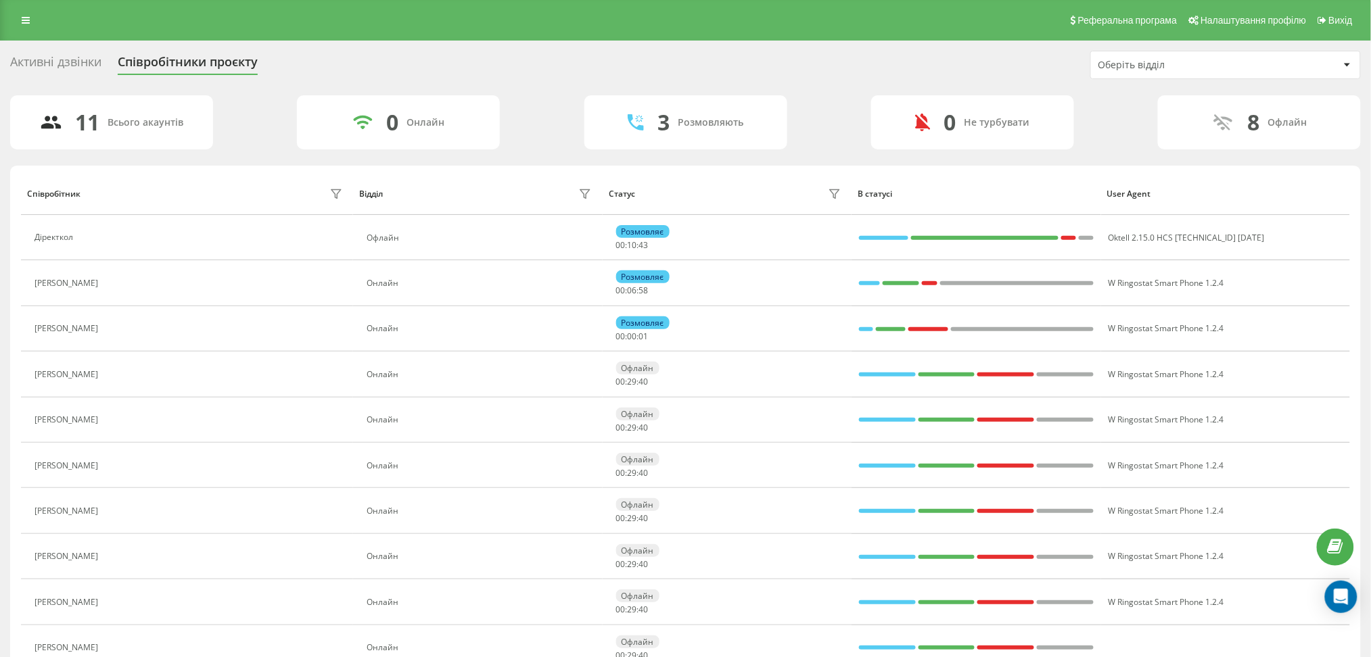
click at [85, 56] on div "Активні дзвінки" at bounding box center [55, 65] width 91 height 21
